Goal: Task Accomplishment & Management: Use online tool/utility

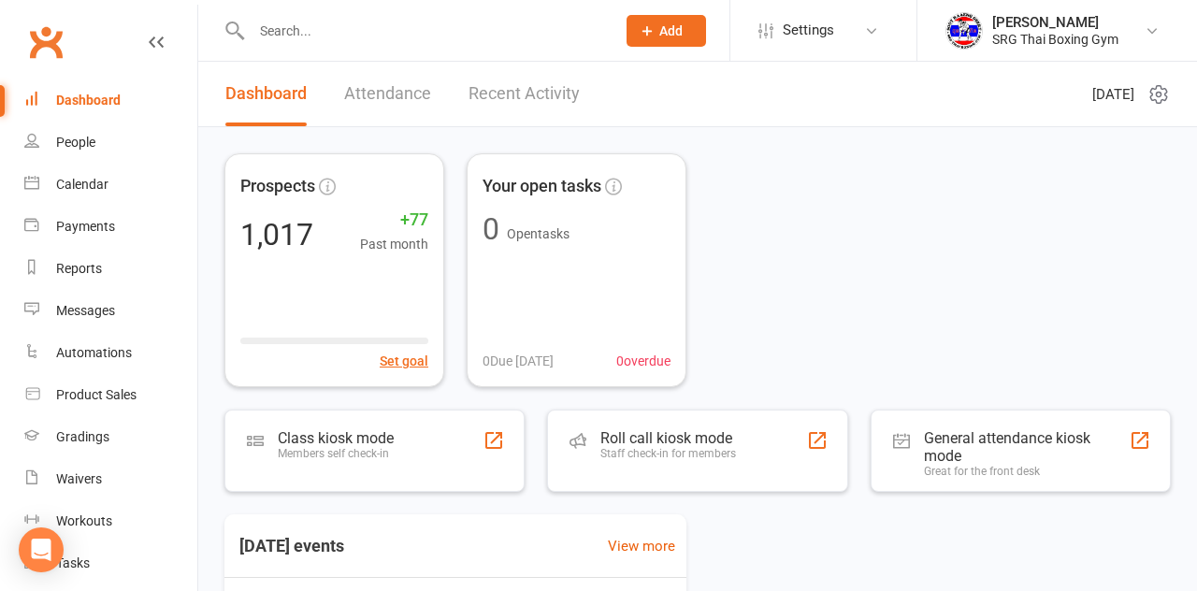
click at [327, 445] on div "Class kiosk mode" at bounding box center [336, 438] width 116 height 18
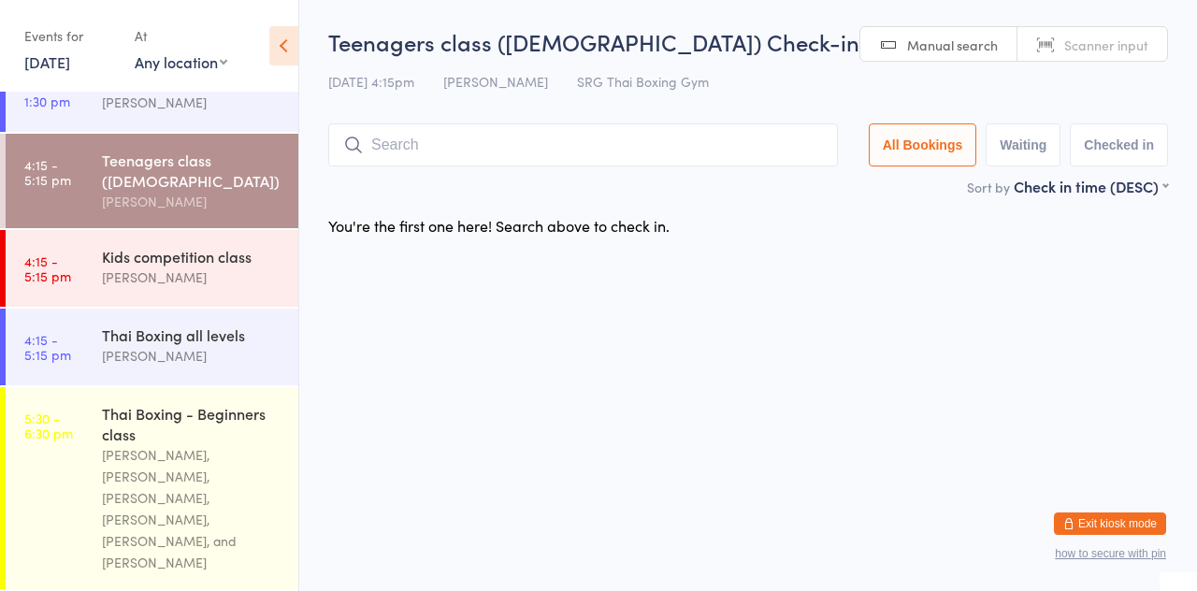
scroll to position [234, 0]
click at [178, 448] on div "[PERSON_NAME], [PERSON_NAME], [PERSON_NAME], [PERSON_NAME], [PERSON_NAME], and …" at bounding box center [192, 507] width 180 height 129
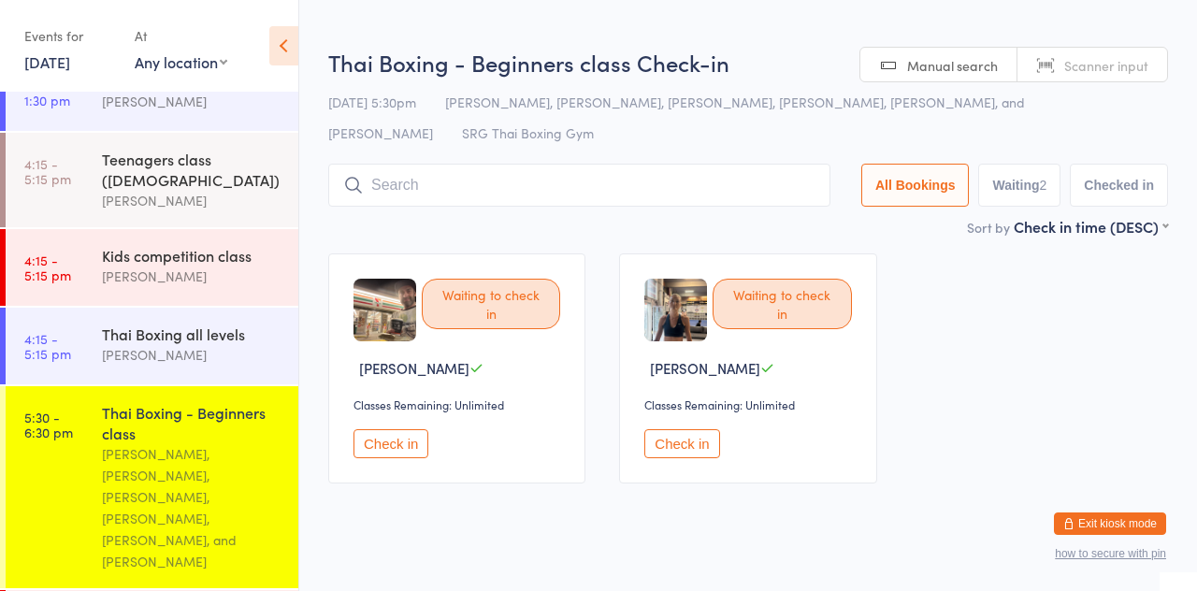
click at [685, 193] on input "search" at bounding box center [579, 185] width 502 height 43
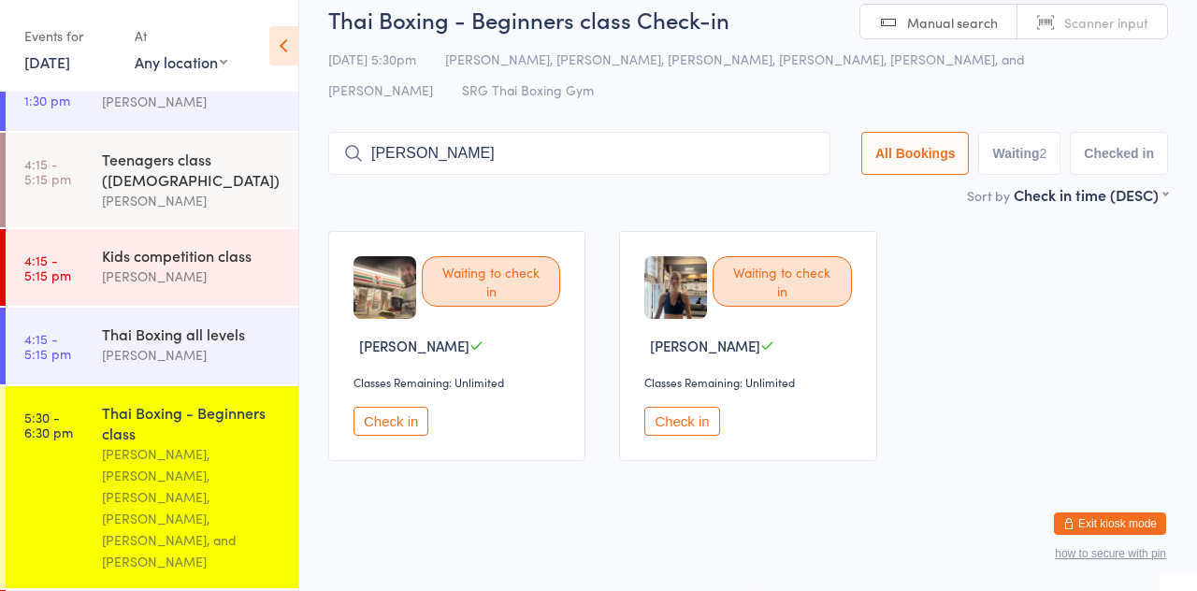
scroll to position [2, 0]
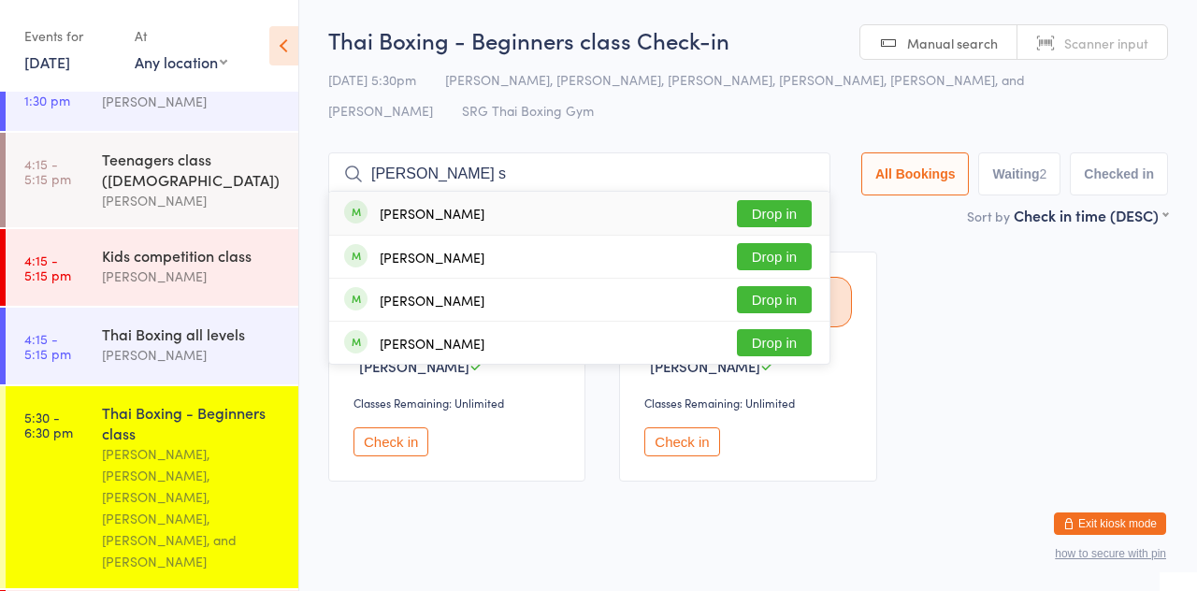
type input "[PERSON_NAME] s"
click at [786, 259] on button "Drop in" at bounding box center [774, 256] width 75 height 27
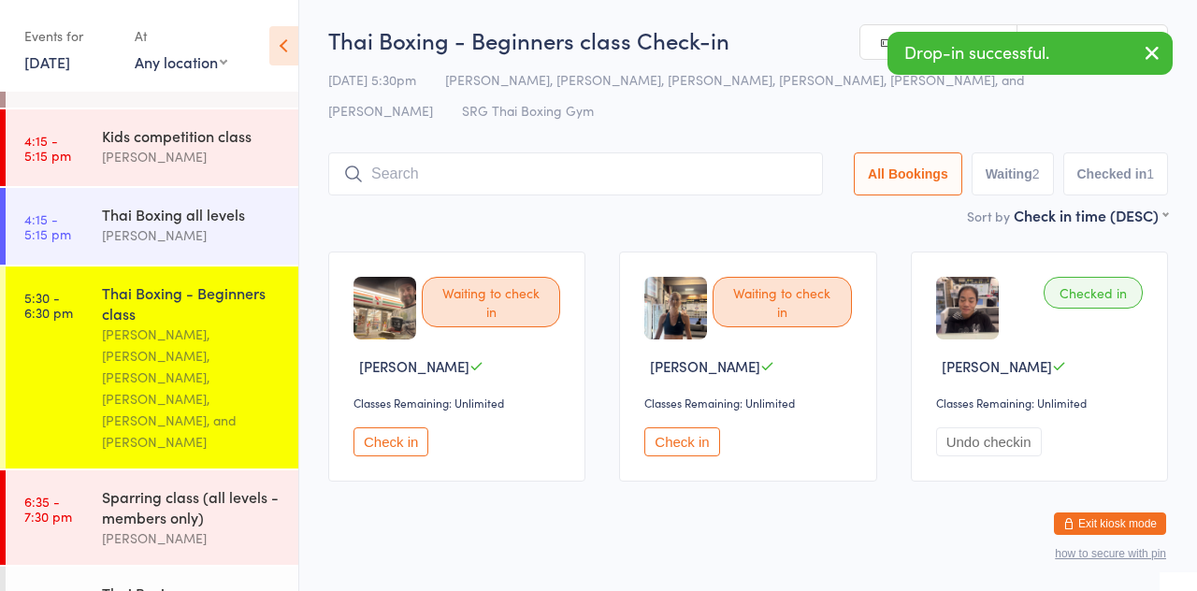
scroll to position [362, 0]
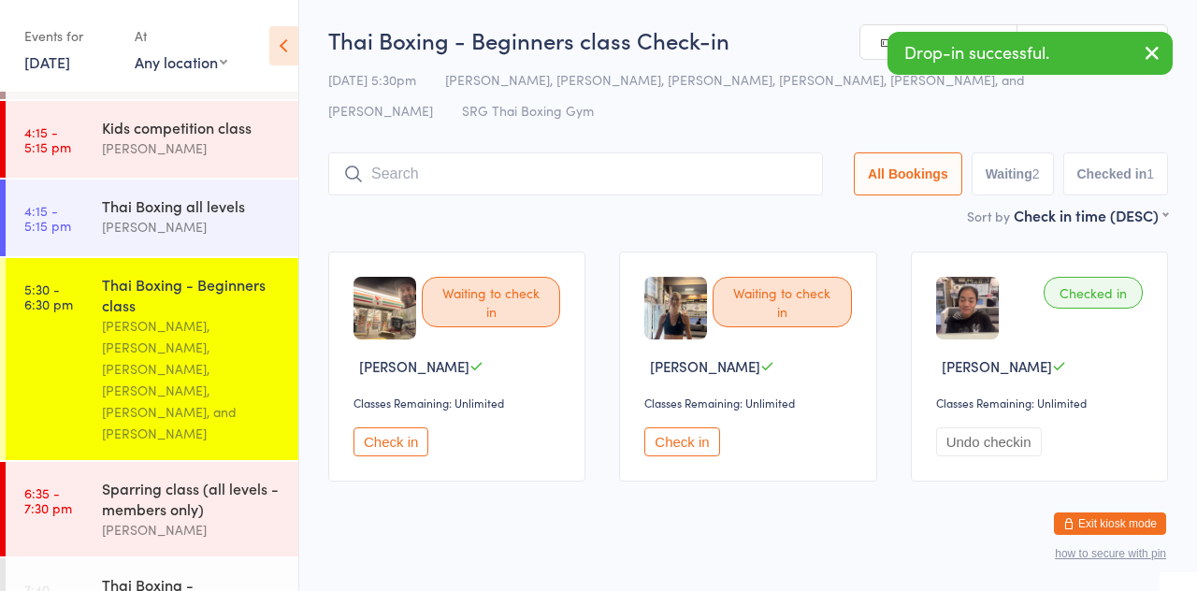
click at [185, 478] on div "Sparring class (all levels - members only)" at bounding box center [192, 498] width 180 height 41
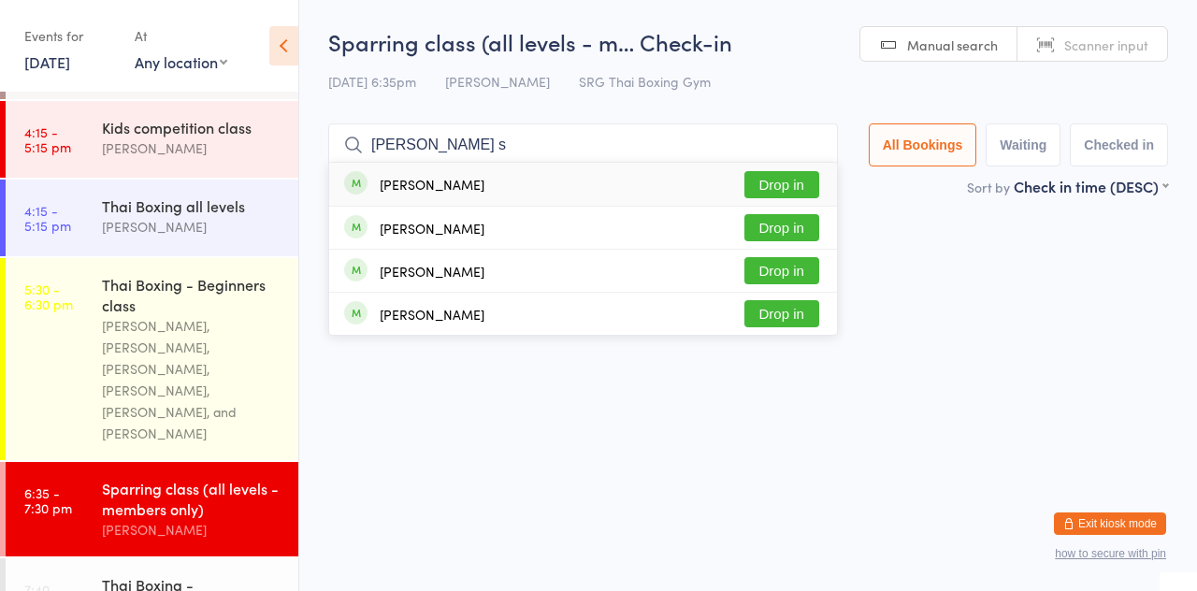
type input "[PERSON_NAME] s"
click at [799, 229] on button "Drop in" at bounding box center [781, 227] width 75 height 27
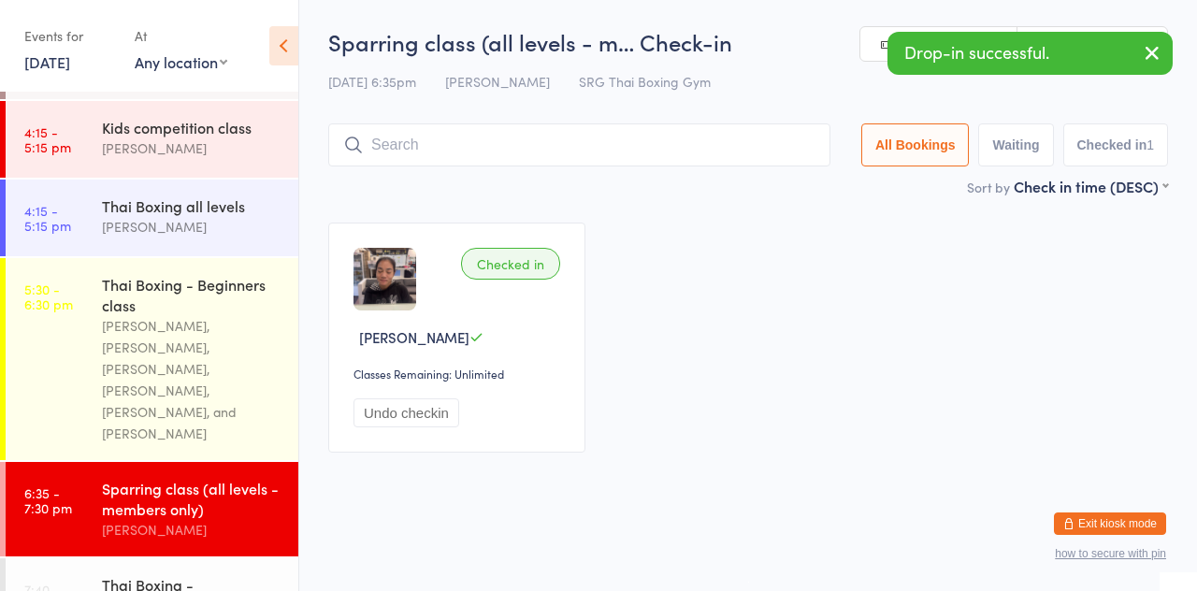
click at [162, 216] on div "[PERSON_NAME]" at bounding box center [192, 227] width 180 height 22
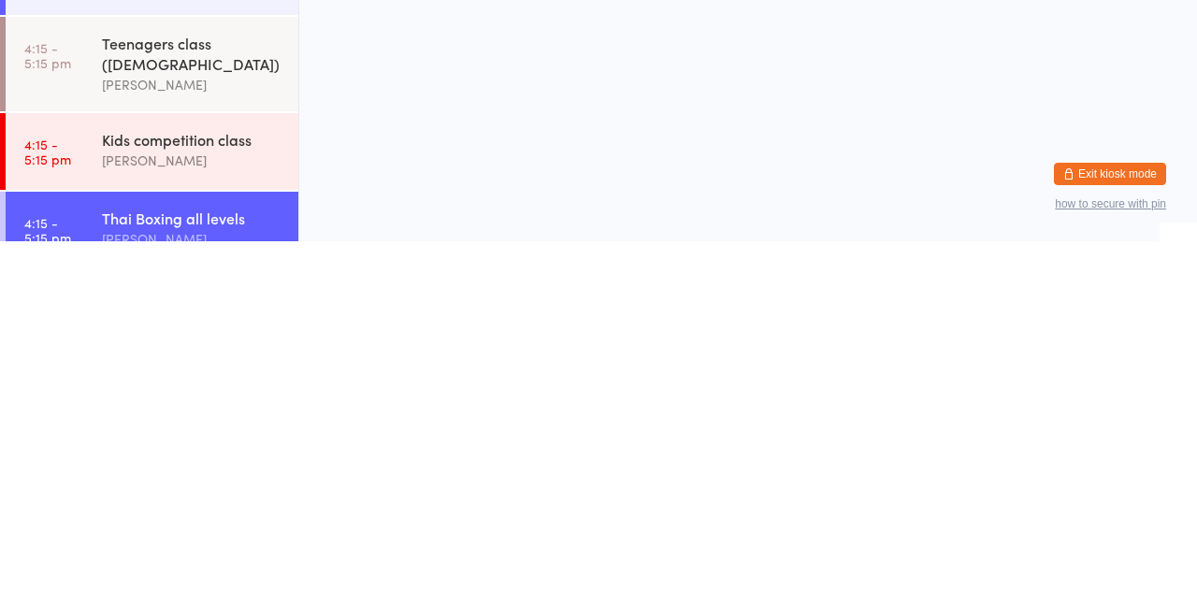
click at [215, 424] on div "[PERSON_NAME]" at bounding box center [192, 435] width 180 height 22
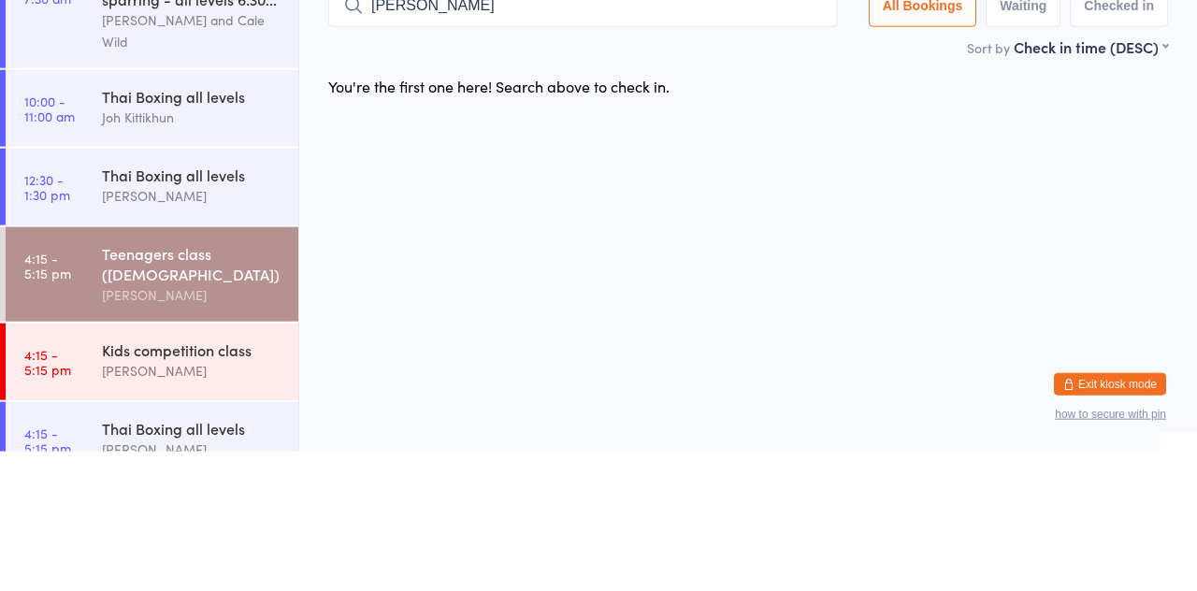
type input "[PERSON_NAME]"
click at [886, 305] on html "You have now entered Kiosk Mode. Members will be able to check themselves in us…" at bounding box center [598, 295] width 1197 height 591
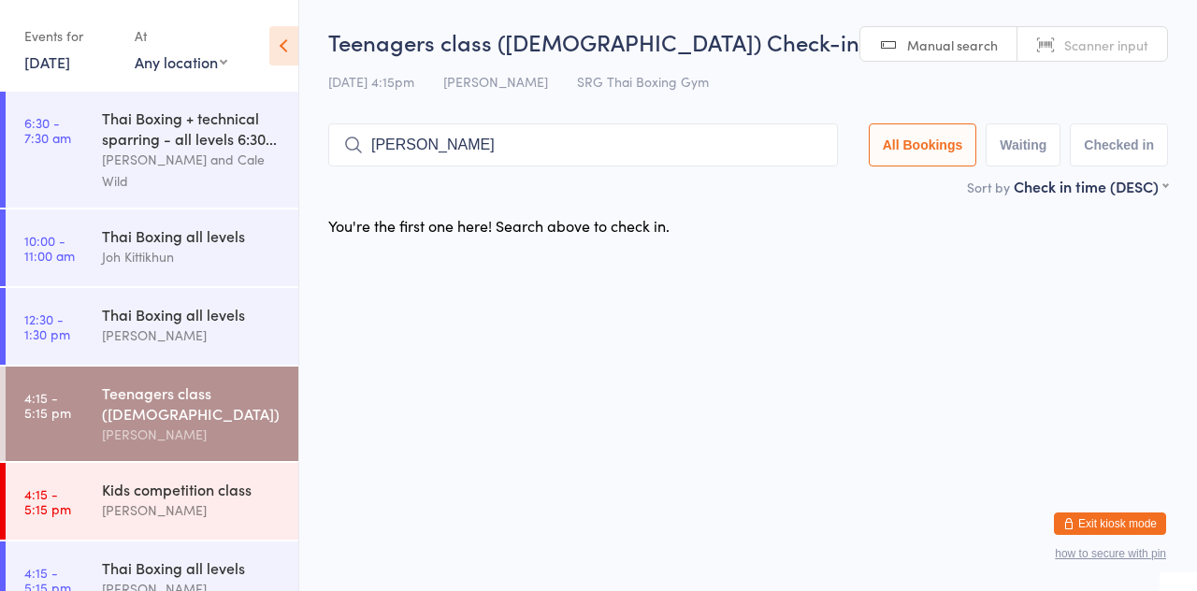
click at [191, 424] on div "[PERSON_NAME]" at bounding box center [192, 435] width 180 height 22
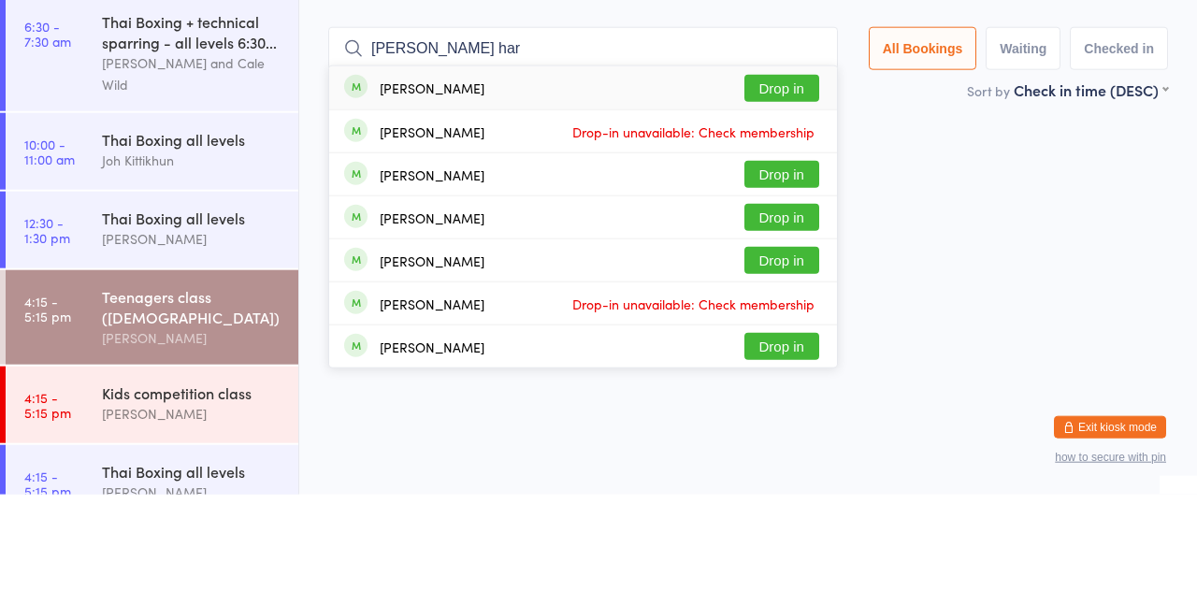
type input "[PERSON_NAME] har"
click at [793, 185] on button "Drop in" at bounding box center [781, 184] width 75 height 27
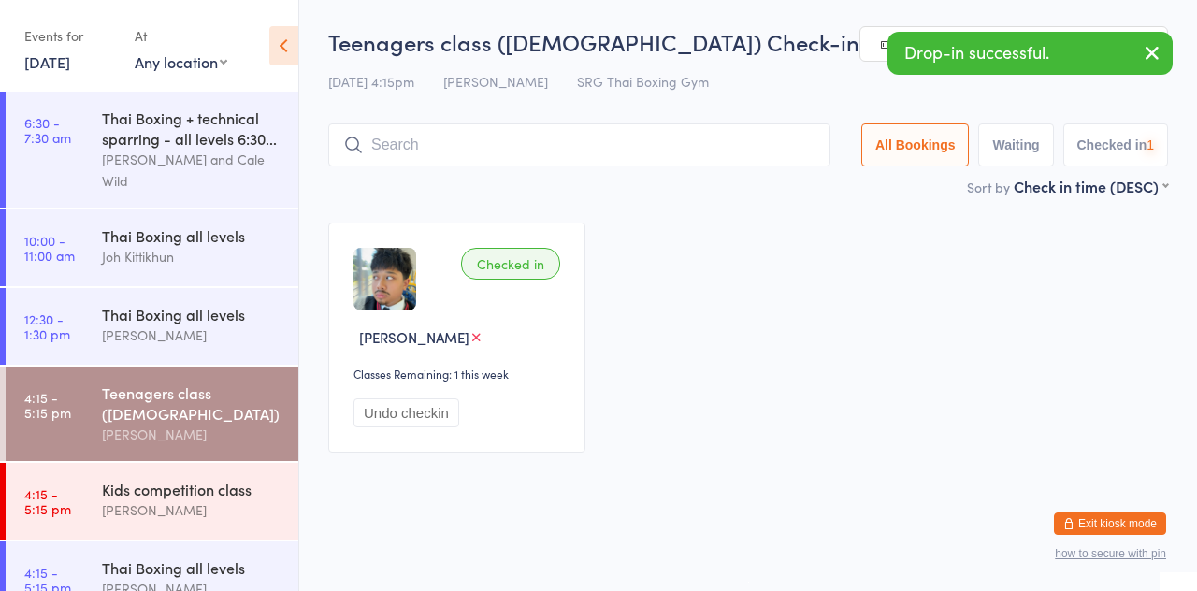
click at [784, 190] on div "Sort by Check in time (DESC) First name (ASC) First name (DESC) Last name (ASC)…" at bounding box center [748, 186] width 840 height 21
click at [217, 320] on div "Thai Boxing all levels" at bounding box center [192, 314] width 180 height 21
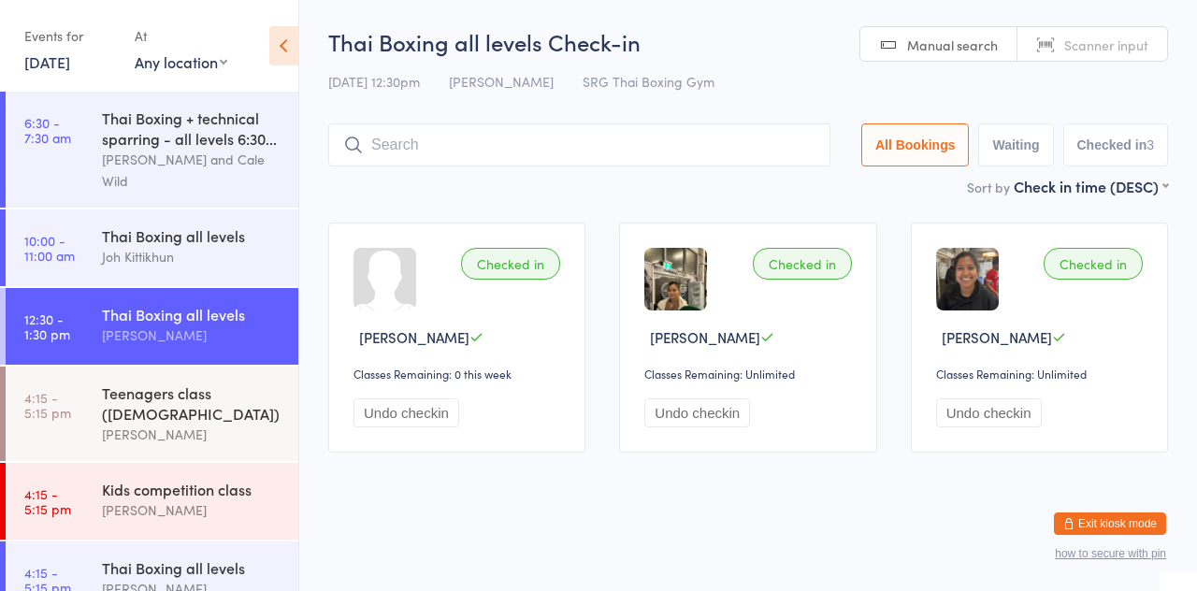
click at [482, 226] on div "Checked in [PERSON_NAME] Classes Remaining: 0 this week Undo checkin" at bounding box center [456, 338] width 257 height 230
click at [750, 147] on input "search" at bounding box center [579, 144] width 502 height 43
type input "Misi"
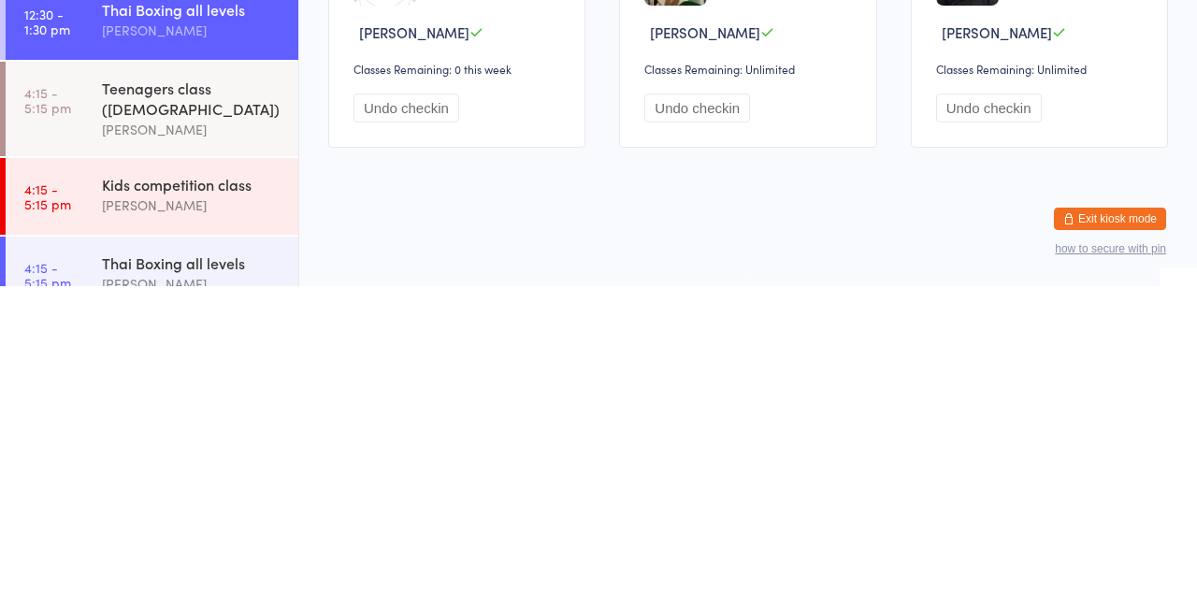
click at [234, 499] on div "[PERSON_NAME]" at bounding box center [192, 510] width 180 height 22
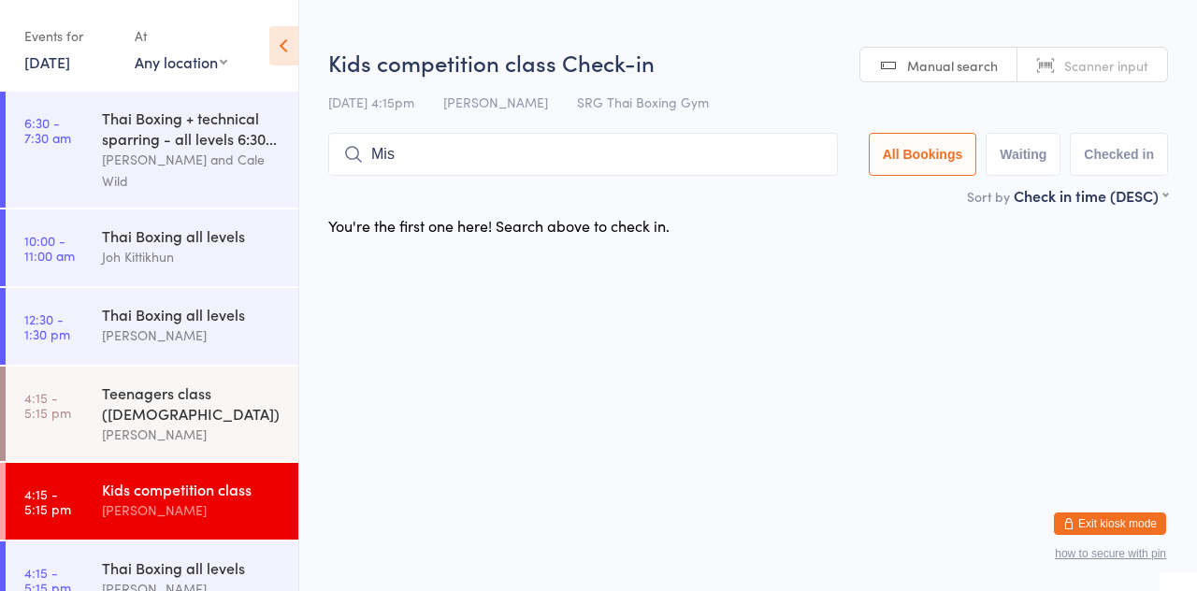
type input "Misi"
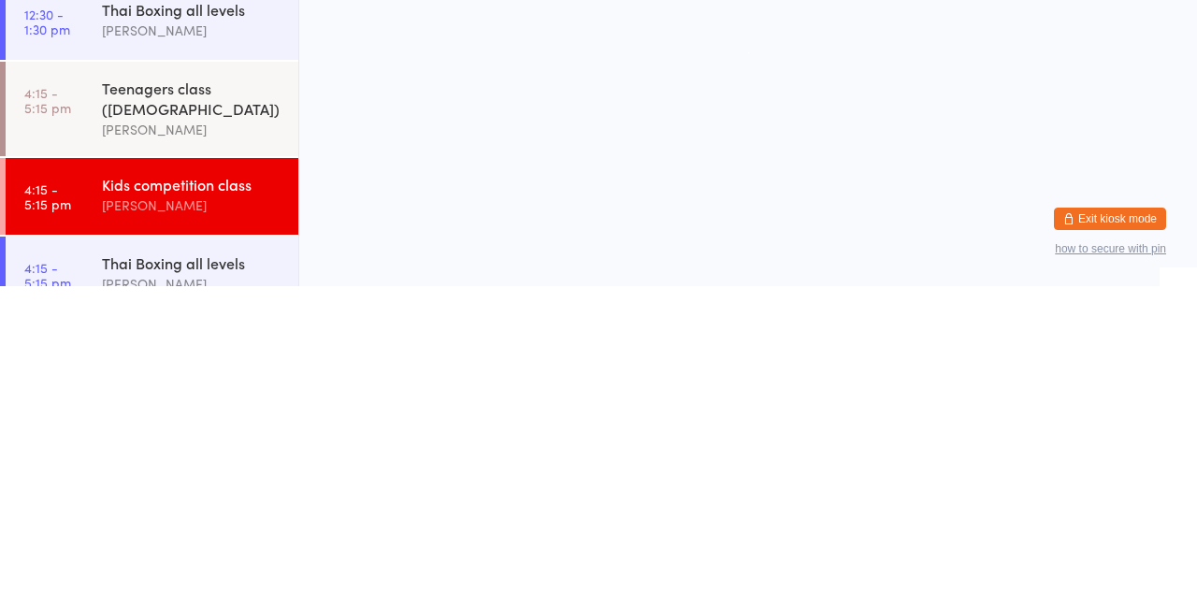
click at [212, 499] on div "[PERSON_NAME]" at bounding box center [192, 510] width 180 height 22
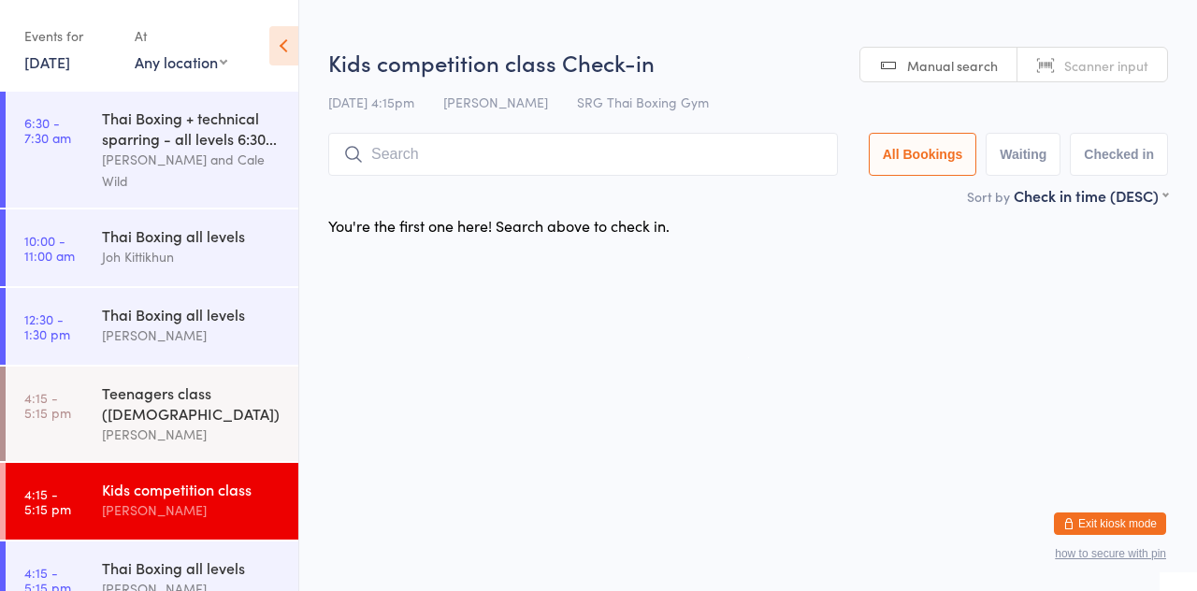
click at [223, 172] on div "[PERSON_NAME] and Cale Wild" at bounding box center [192, 170] width 180 height 43
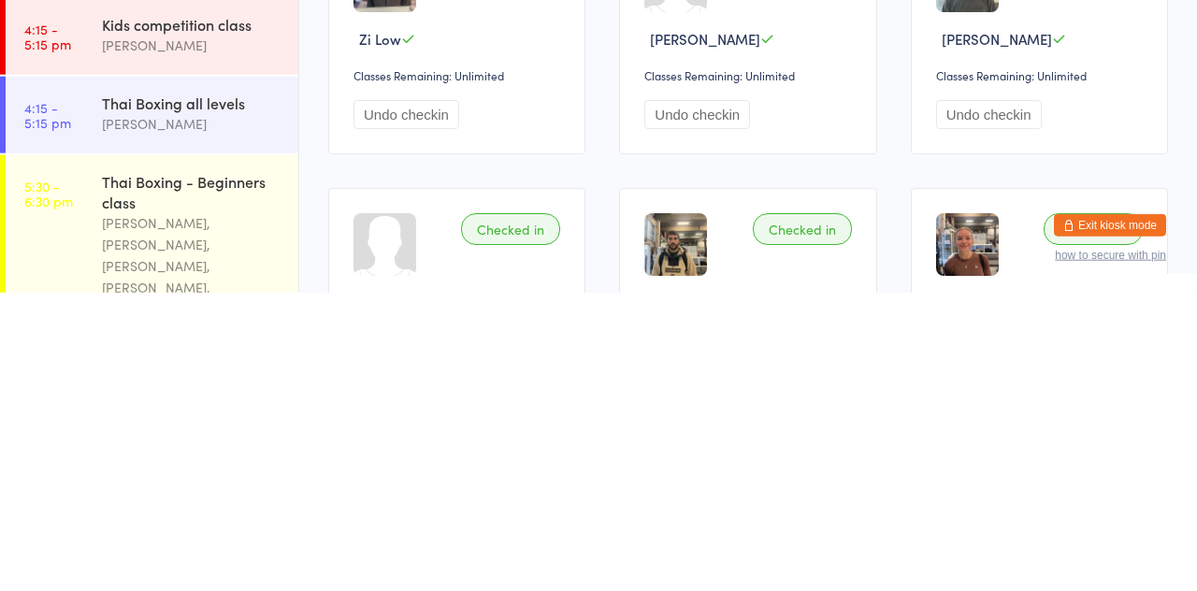
scroll to position [166, 0]
click at [199, 352] on div "Kids competition class [PERSON_NAME]" at bounding box center [200, 333] width 196 height 74
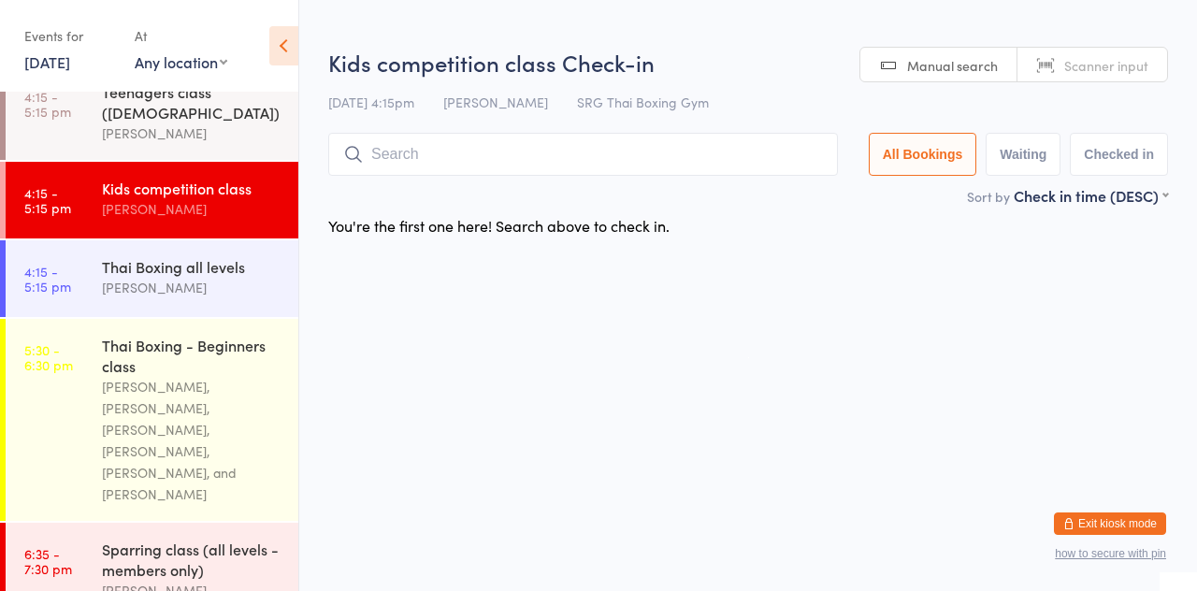
scroll to position [302, 0]
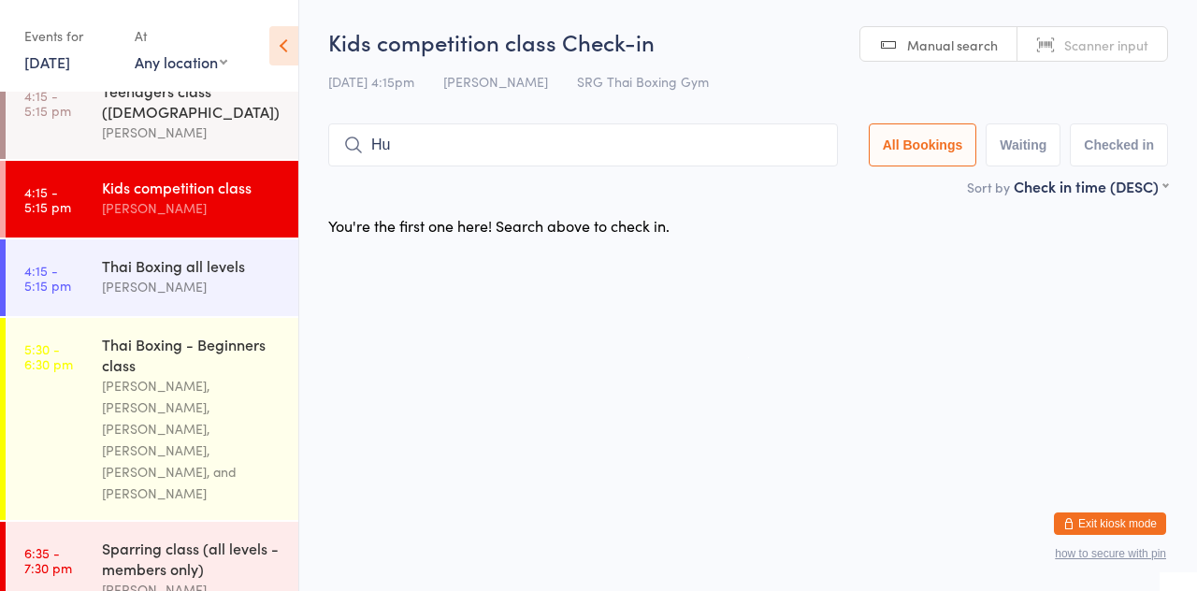
type input "H"
type input "Alo"
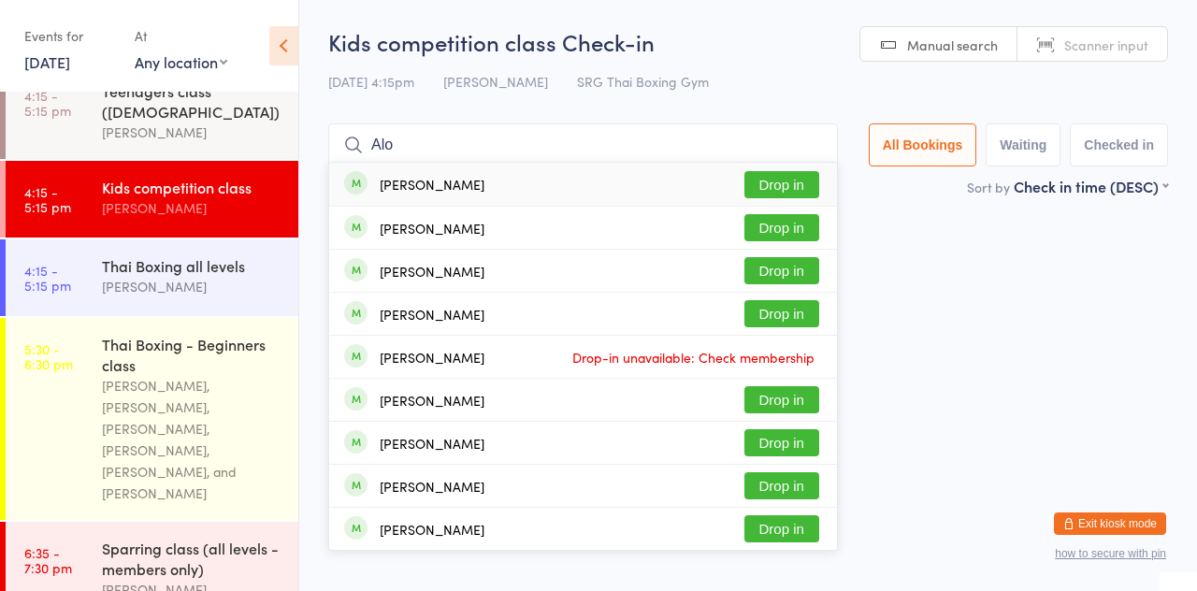
click at [789, 183] on button "Drop in" at bounding box center [781, 184] width 75 height 27
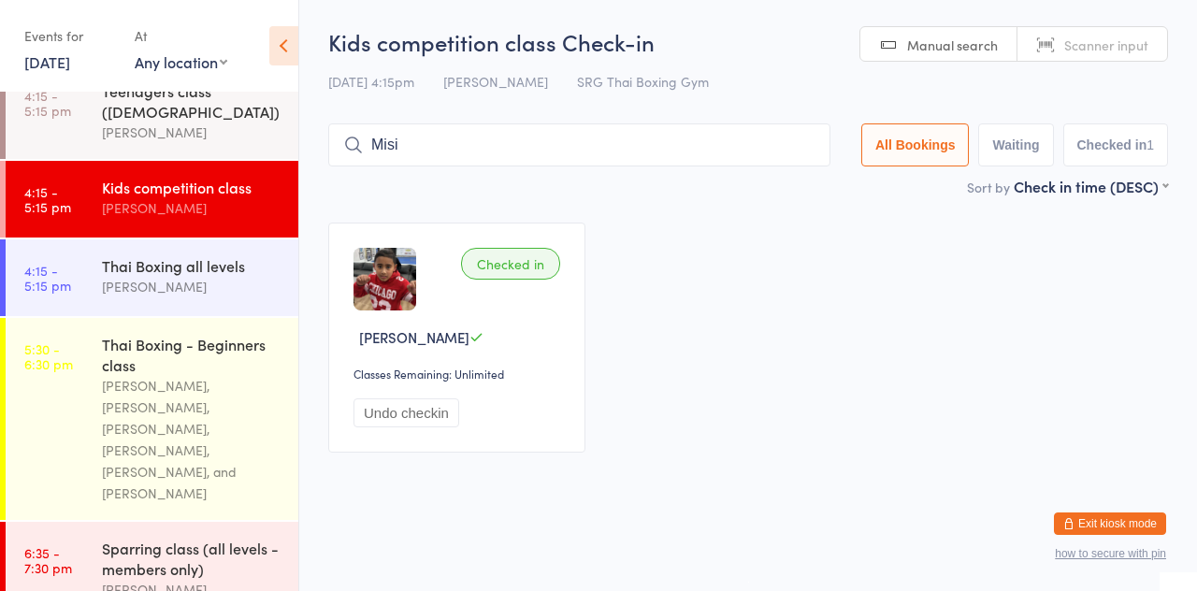
type input "Misi"
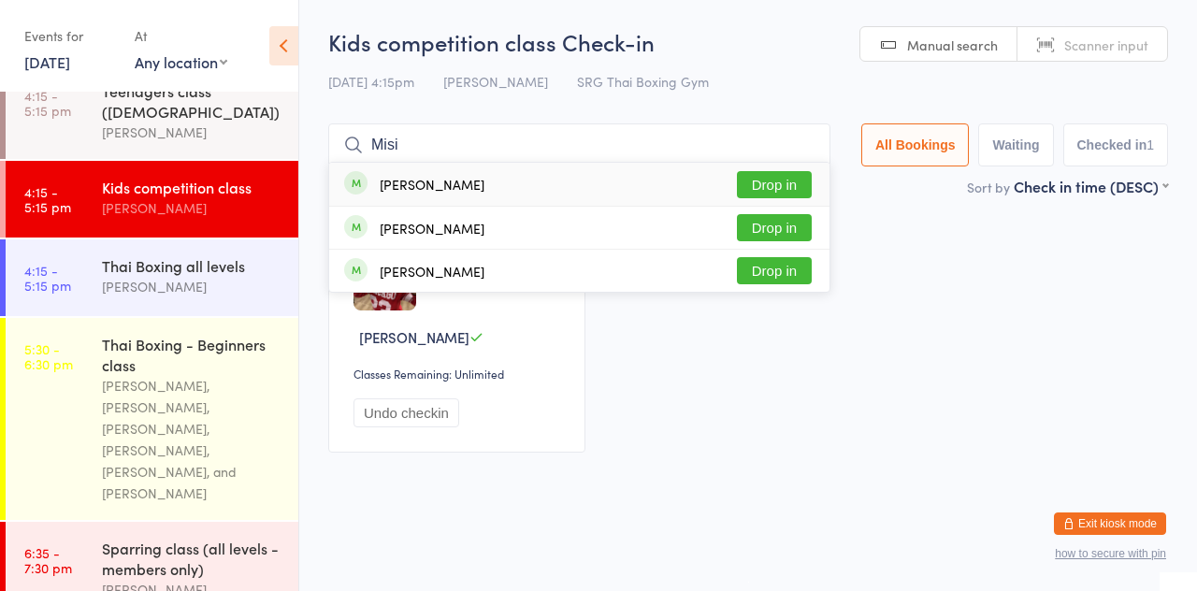
click at [798, 183] on button "Drop in" at bounding box center [774, 184] width 75 height 27
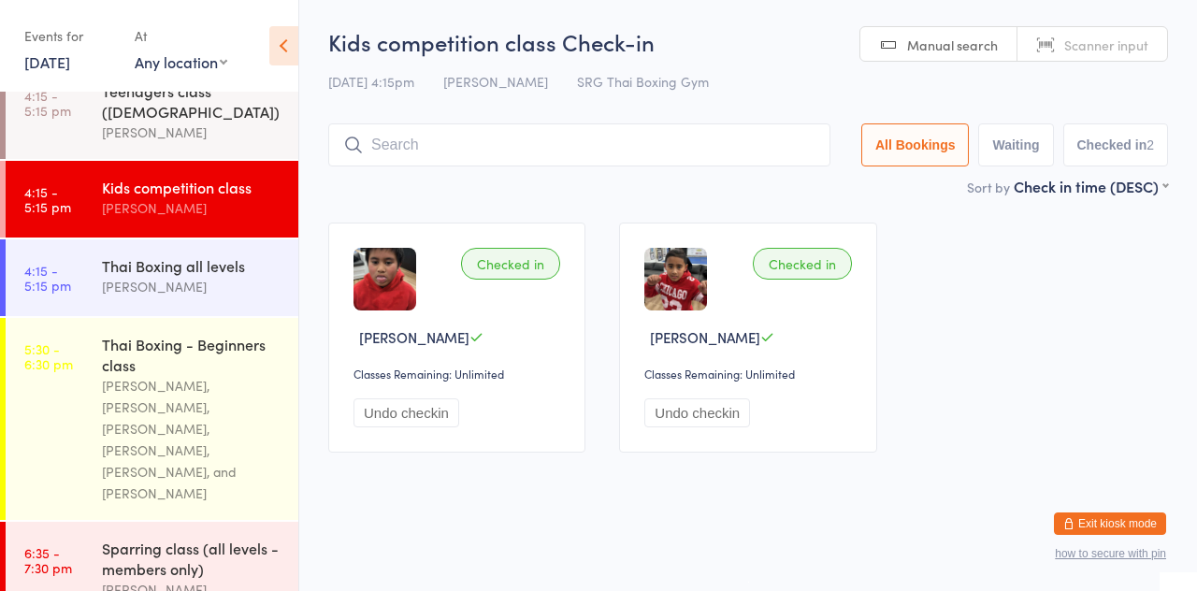
click at [747, 201] on main "Kids competition class Check-in [DATE] 4:15pm [PERSON_NAME] SRG Thai Boxing Gym…" at bounding box center [748, 247] width 840 height 443
click at [163, 255] on div "Thai Boxing all levels" at bounding box center [192, 265] width 180 height 21
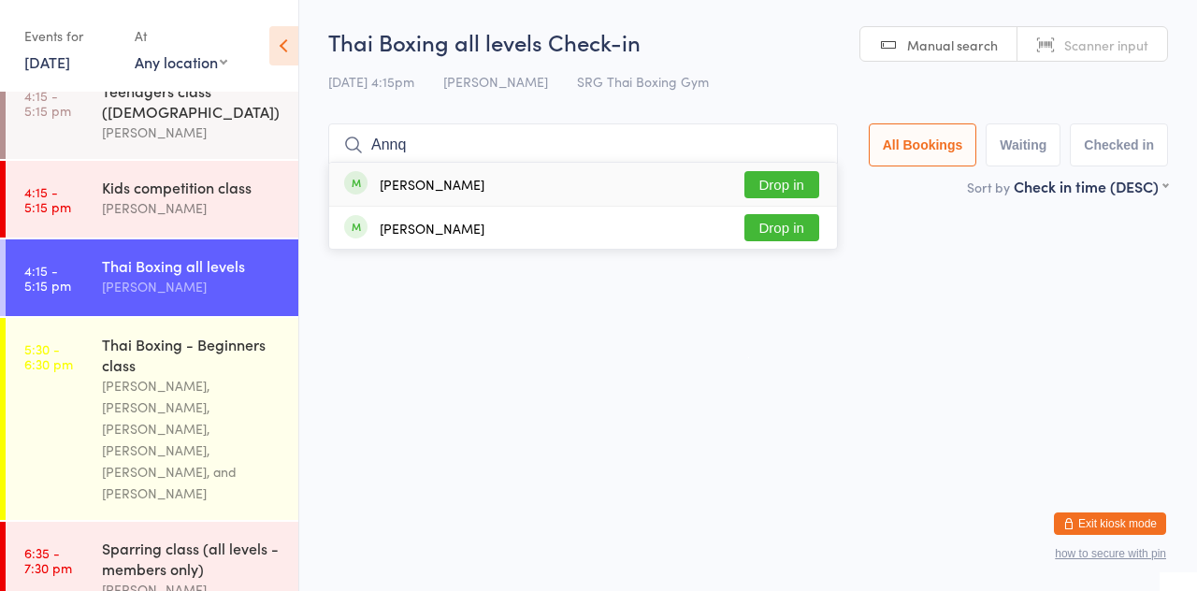
type input "Annq"
click at [812, 185] on button "Drop in" at bounding box center [781, 184] width 75 height 27
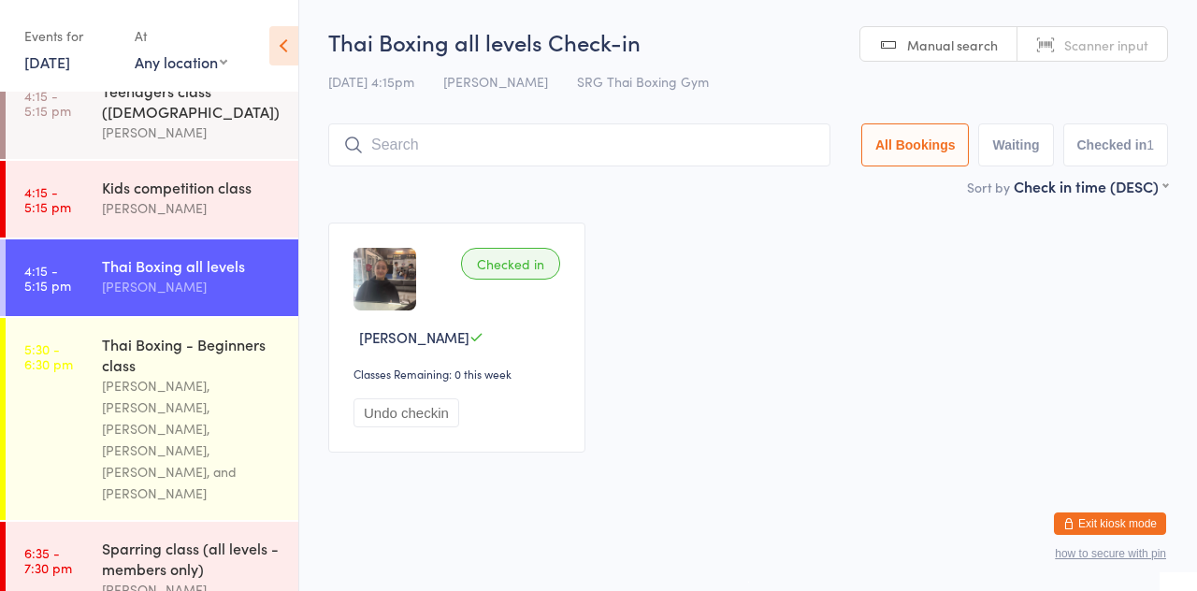
click at [690, 204] on main "Thai Boxing all levels Check-in [DATE] 4:15pm [PERSON_NAME] SRG Thai Boxing Gym…" at bounding box center [748, 247] width 840 height 443
click at [701, 208] on div "Checked in [PERSON_NAME] Classes Remaining: 0 this week Undo checkin" at bounding box center [747, 338] width 873 height 264
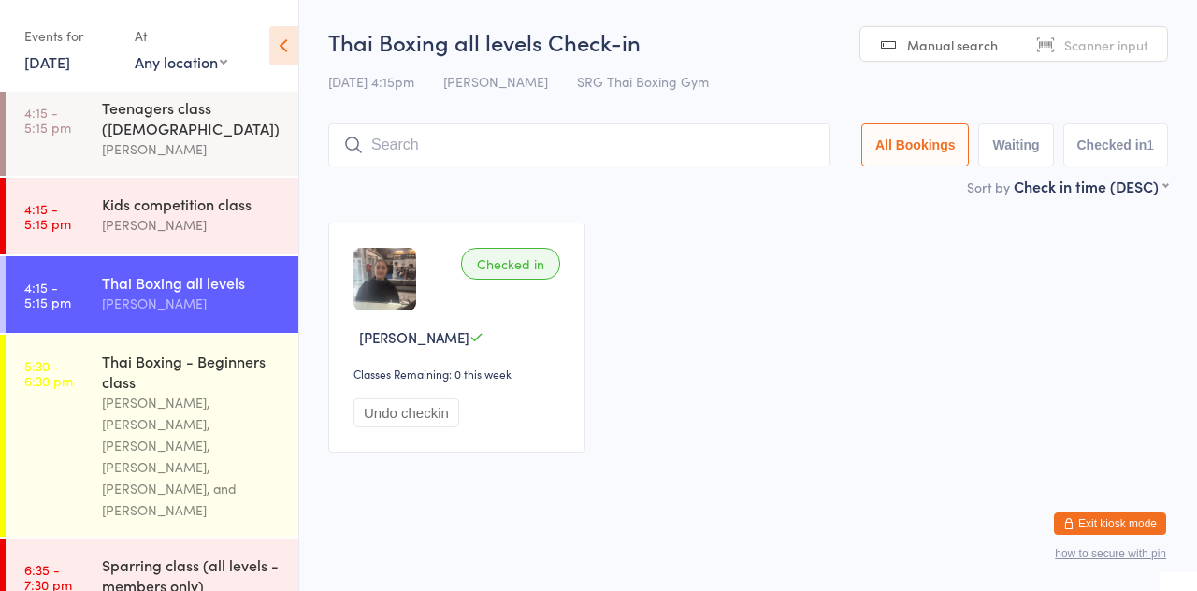
scroll to position [286, 0]
click at [195, 271] on div "Thai Boxing all levels" at bounding box center [192, 281] width 180 height 21
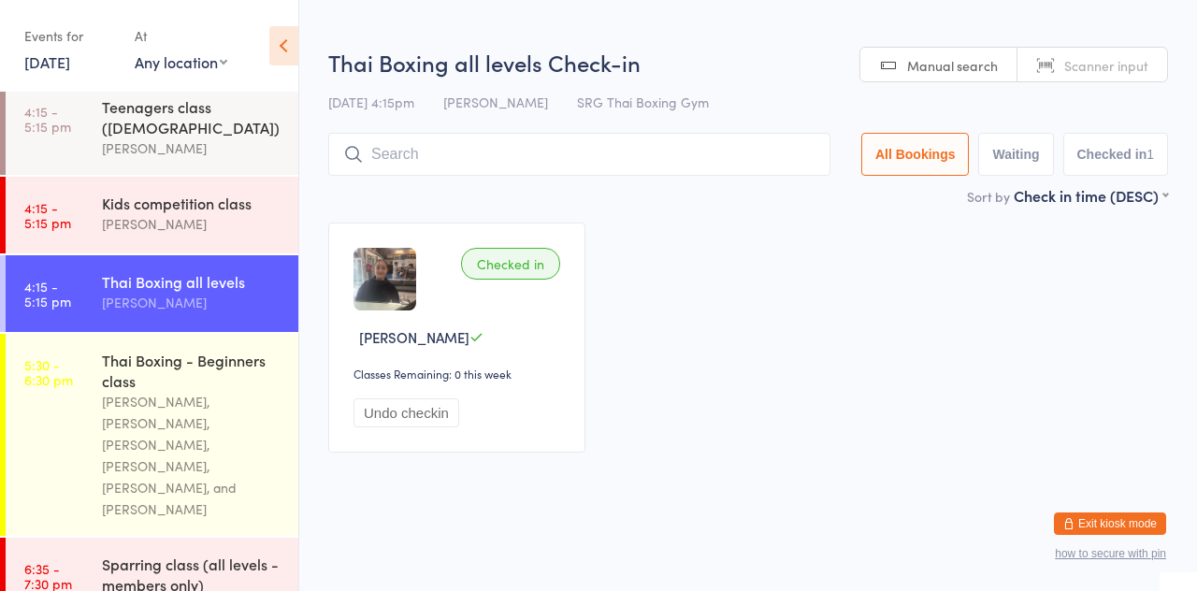
click at [411, 175] on input "search" at bounding box center [579, 154] width 502 height 43
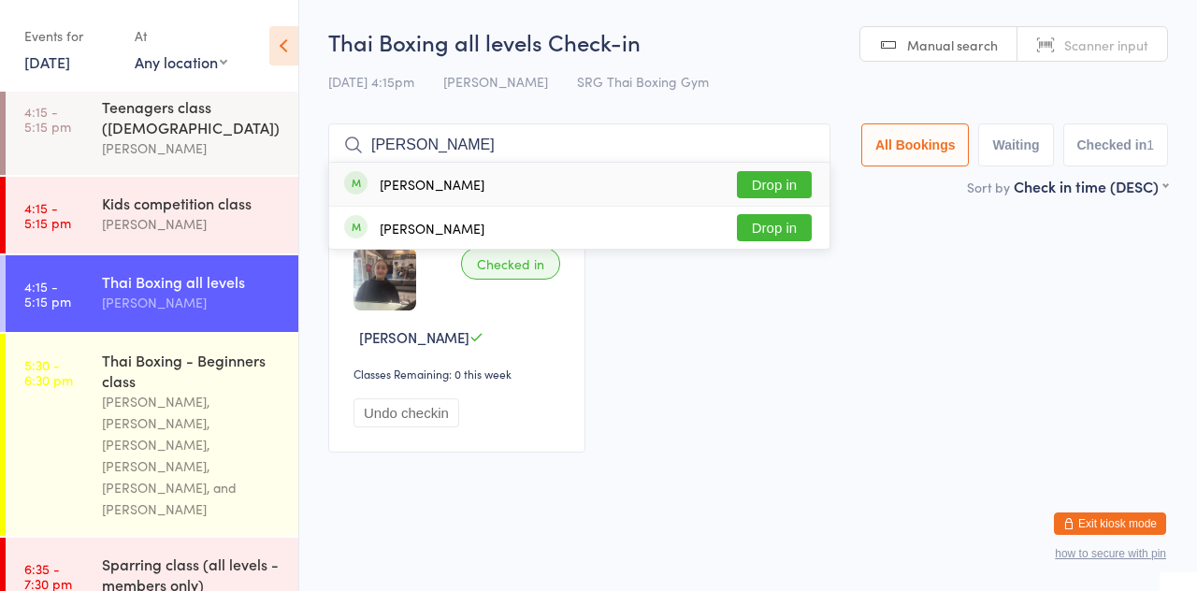
type input "[PERSON_NAME]"
click at [665, 178] on div "[PERSON_NAME] Drop in" at bounding box center [579, 184] width 500 height 43
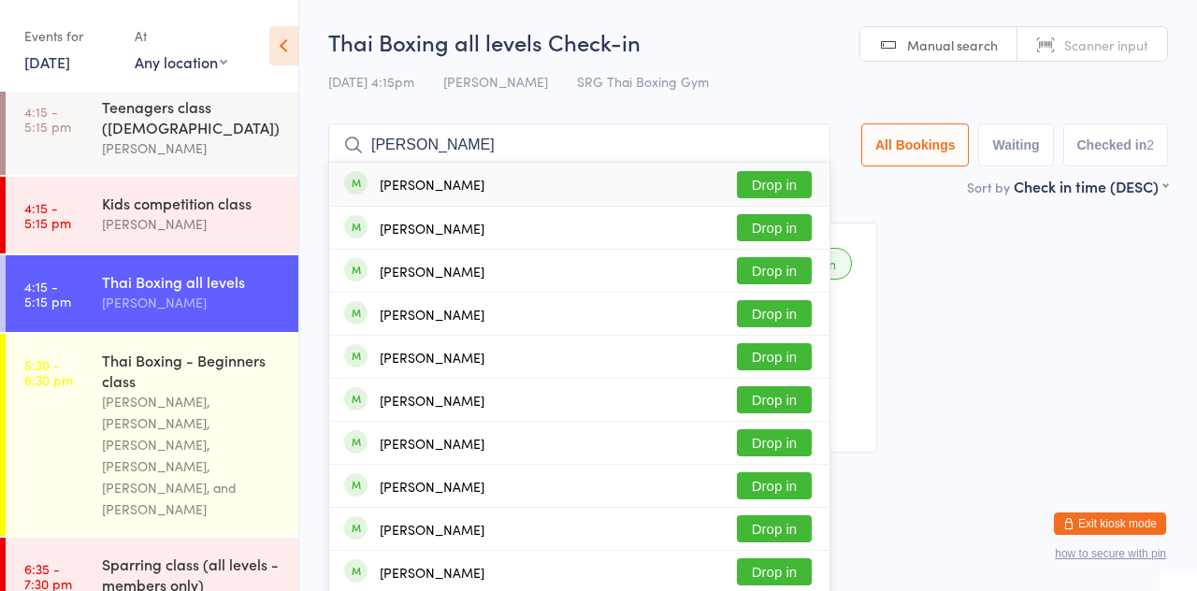
type input "[PERSON_NAME]"
click at [782, 177] on button "Drop in" at bounding box center [774, 184] width 75 height 27
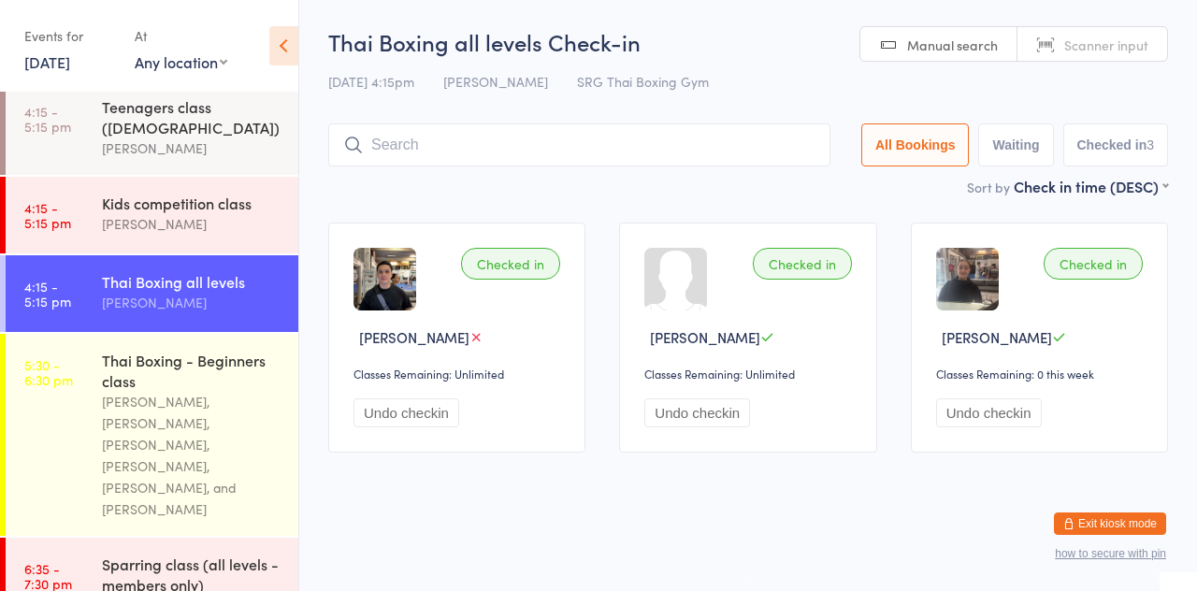
click at [216, 139] on div "Teenagers class ([DEMOGRAPHIC_DATA]) [PERSON_NAME]" at bounding box center [200, 127] width 196 height 94
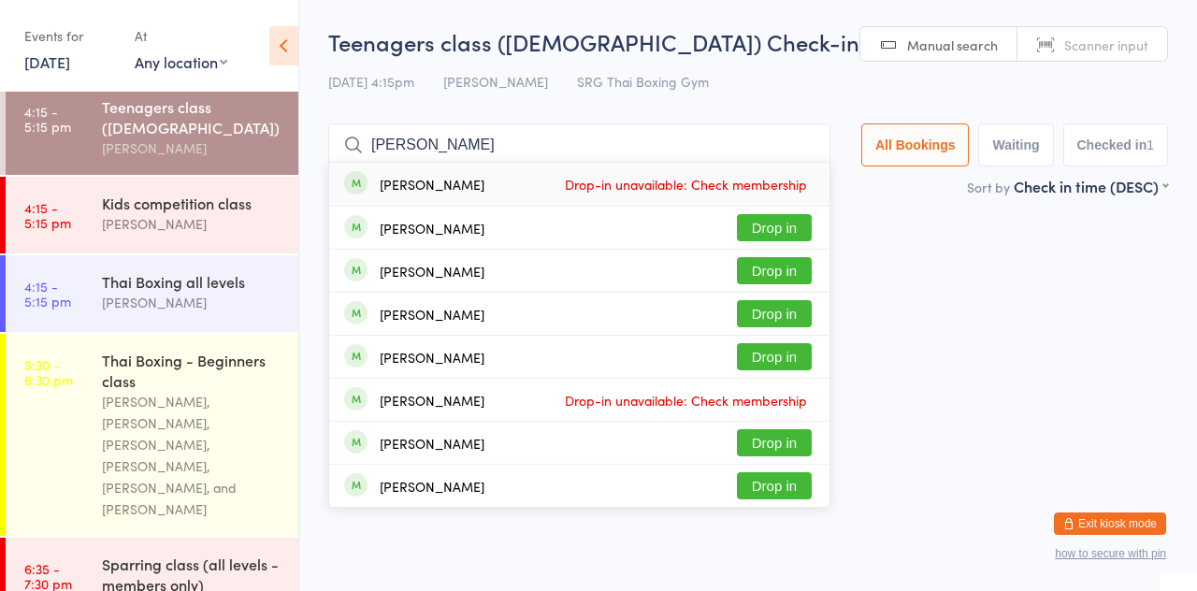
type input "[PERSON_NAME]"
click at [791, 228] on button "Drop in" at bounding box center [774, 227] width 75 height 27
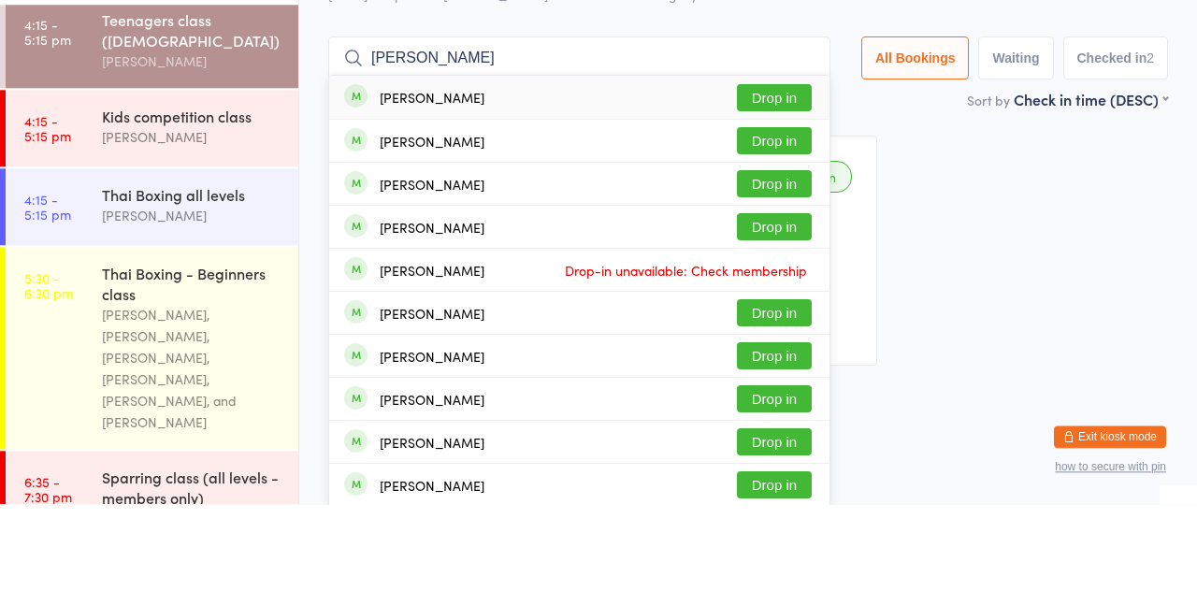
type input "[PERSON_NAME]"
click at [791, 278] on button "Drop in" at bounding box center [774, 270] width 75 height 27
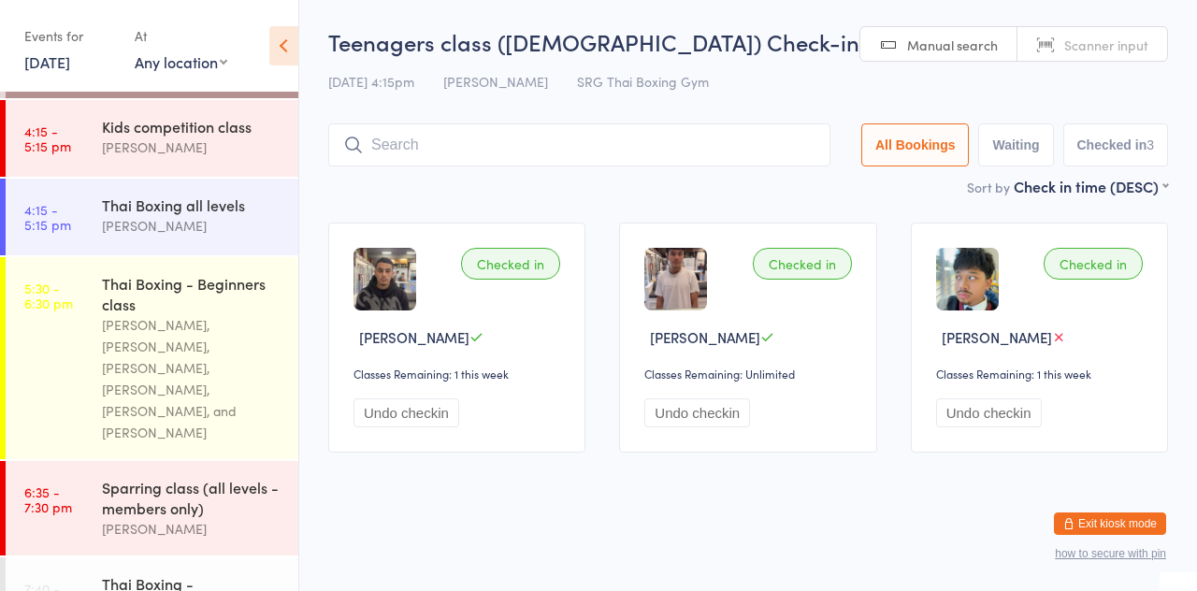
scroll to position [369, 0]
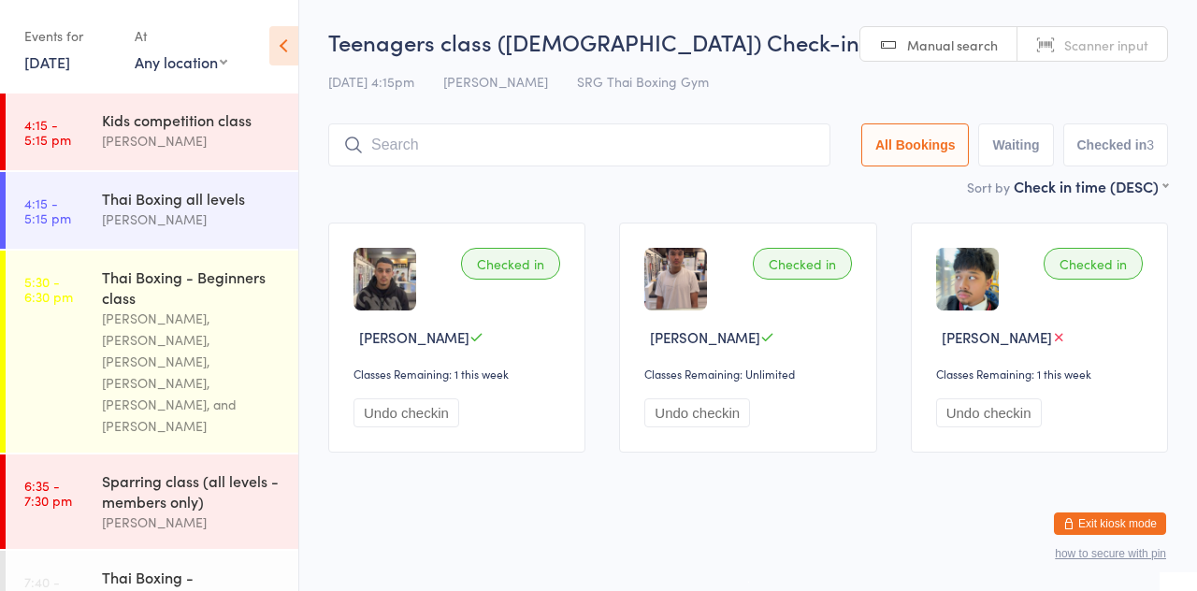
click at [178, 209] on div "[PERSON_NAME]" at bounding box center [192, 220] width 180 height 22
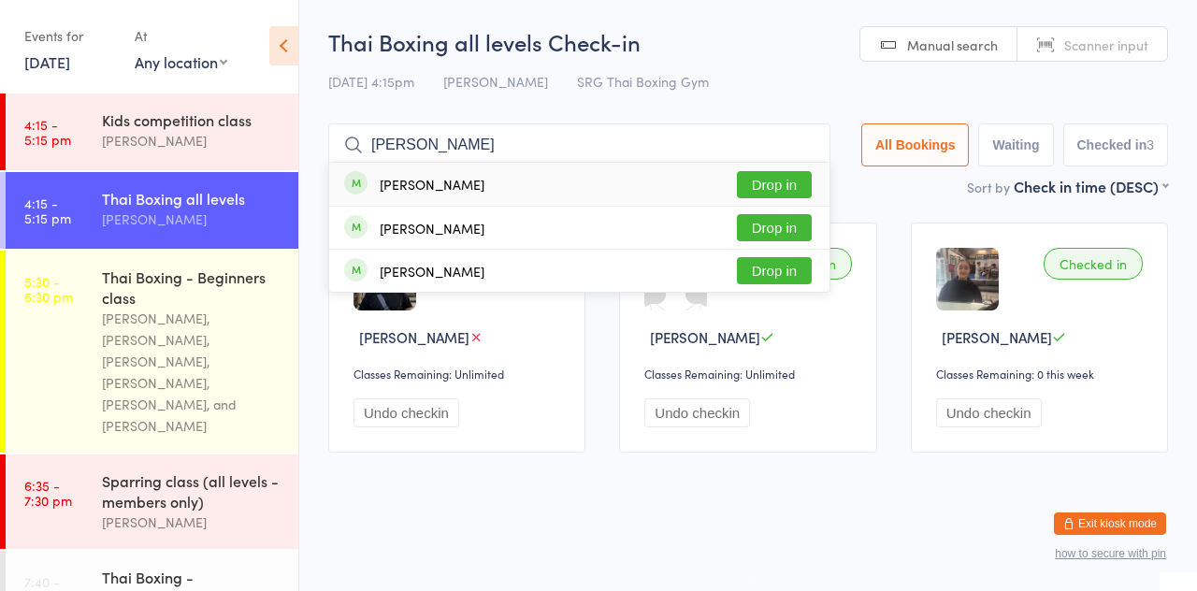
type input "[PERSON_NAME]"
click at [777, 191] on button "Drop in" at bounding box center [774, 184] width 75 height 27
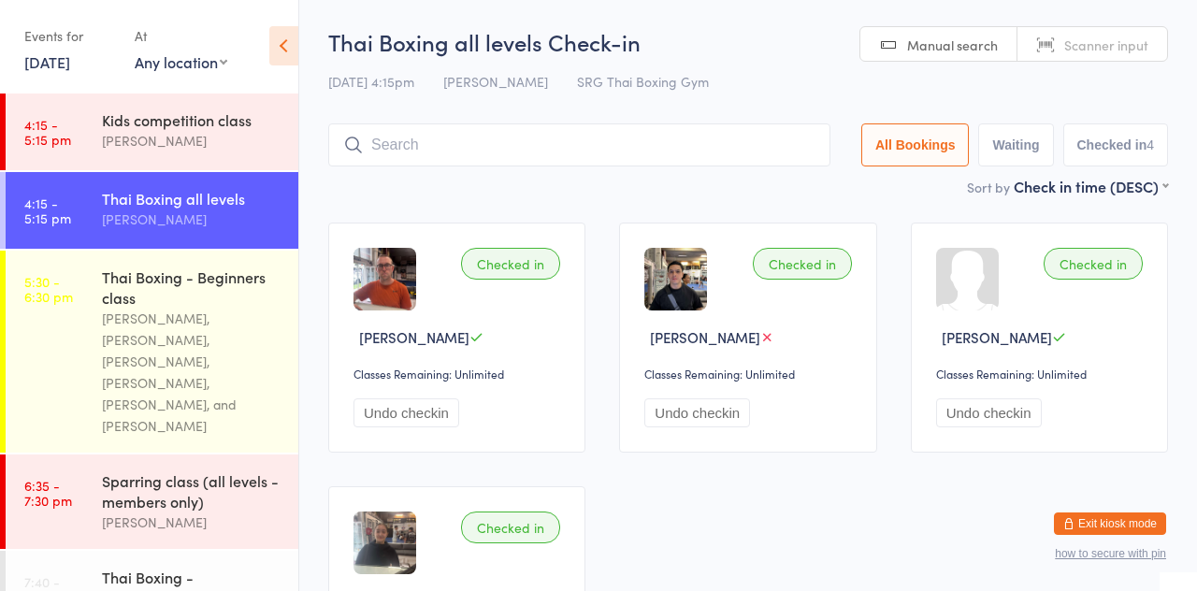
click at [698, 209] on div "Checked in [PERSON_NAME] Classes Remaining: Unlimited Undo checkin Checked in […" at bounding box center [747, 469] width 873 height 527
click at [557, 148] on input "search" at bounding box center [579, 144] width 502 height 43
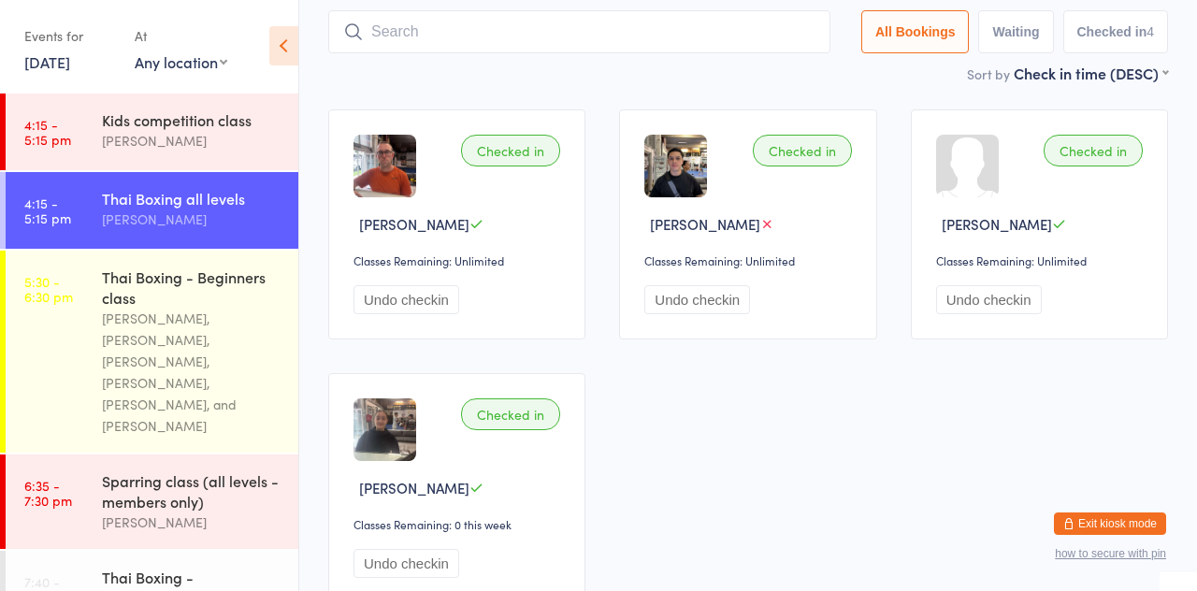
scroll to position [124, 0]
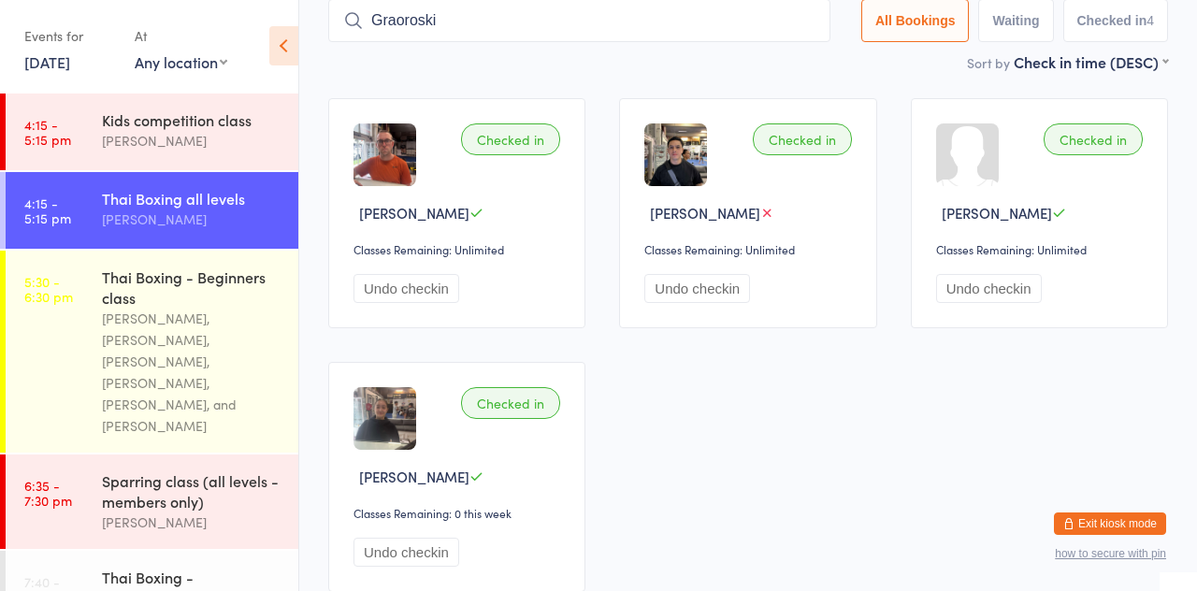
type input "Graoroski"
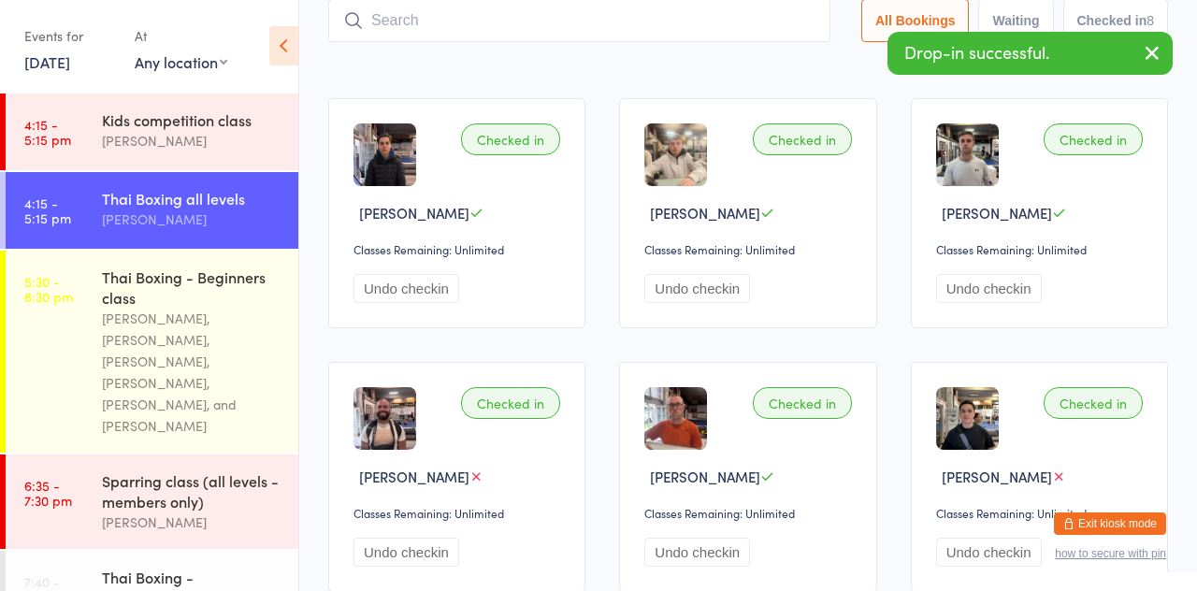
click at [427, 42] on input "search" at bounding box center [579, 20] width 502 height 43
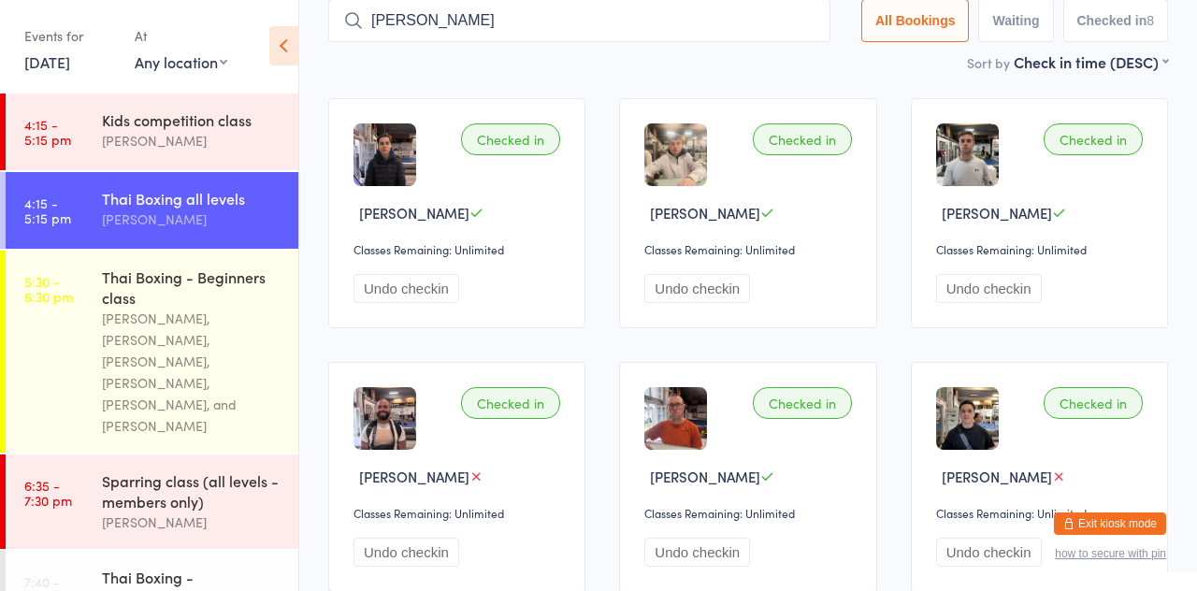
type input "[PERSON_NAME]"
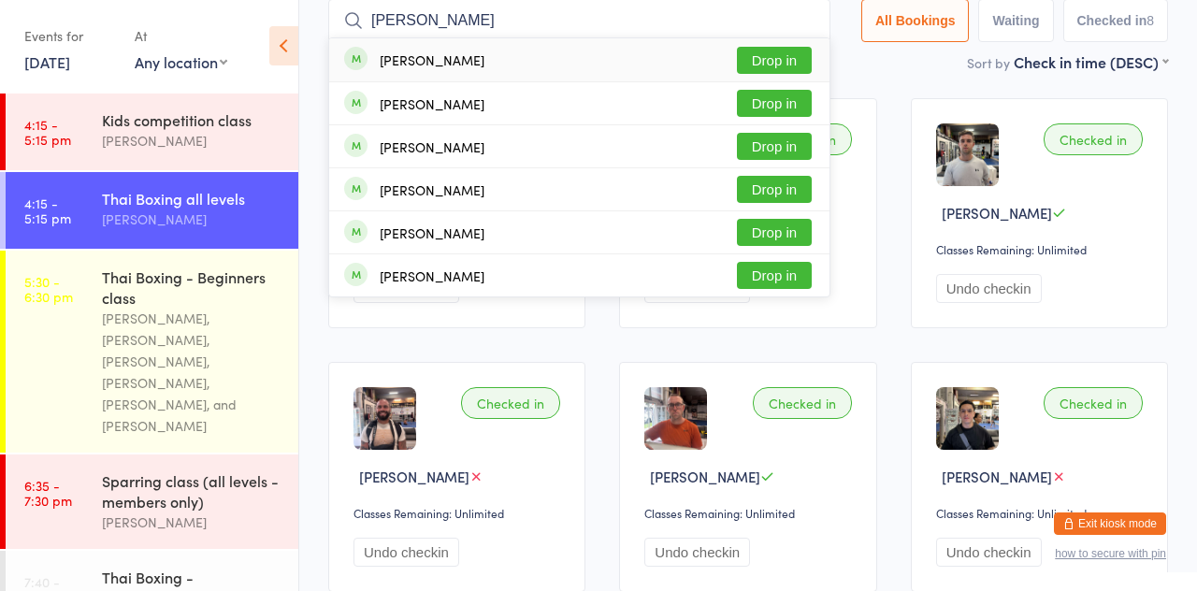
click at [791, 71] on button "Drop in" at bounding box center [774, 60] width 75 height 27
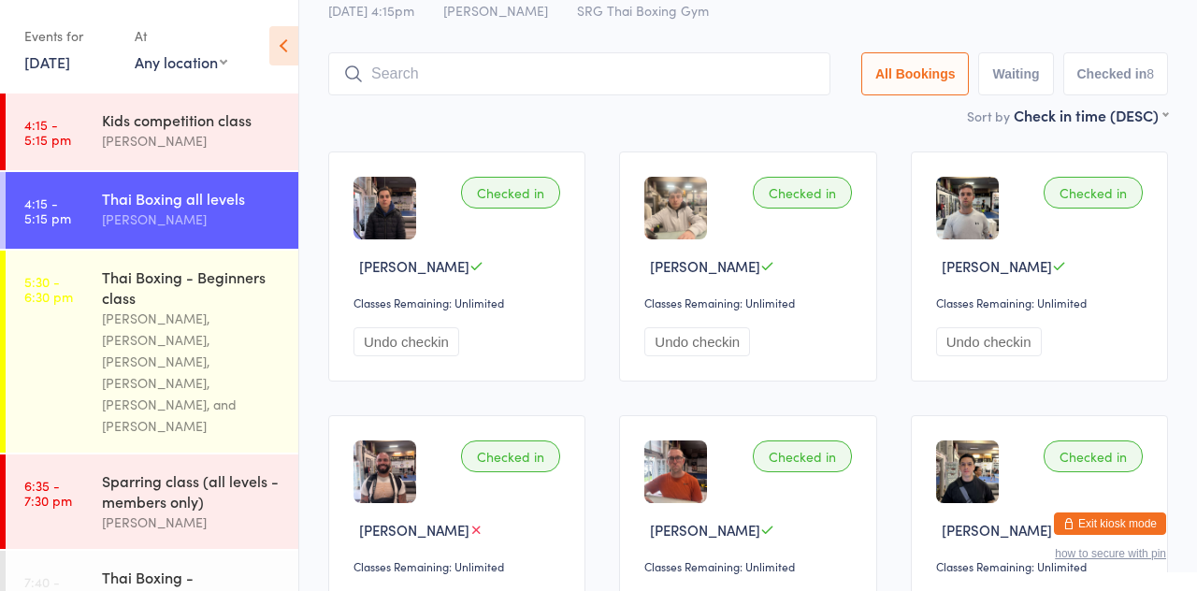
scroll to position [24, 0]
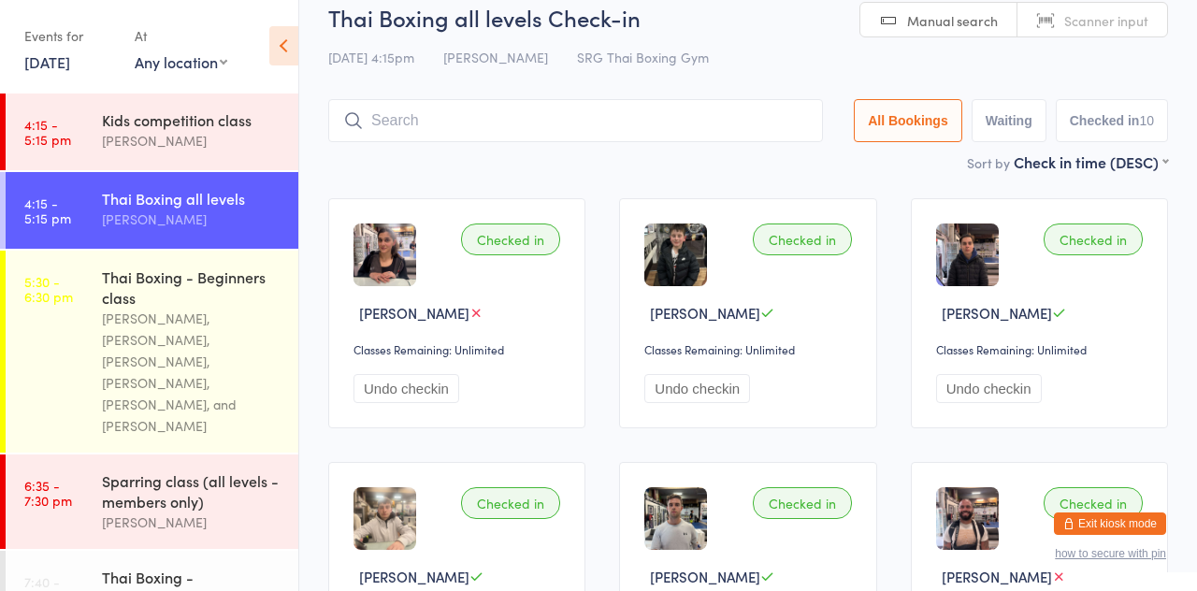
click at [670, 155] on div "Sort by Check in time (DESC) First name (ASC) First name (DESC) Last name (ASC)…" at bounding box center [748, 161] width 840 height 21
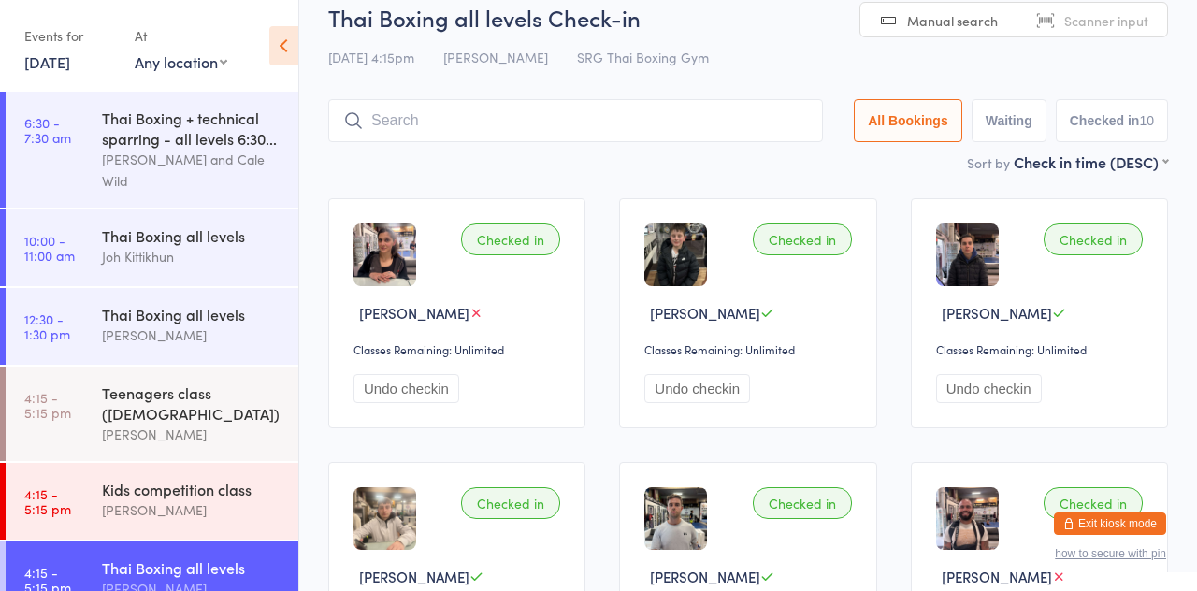
scroll to position [0, 0]
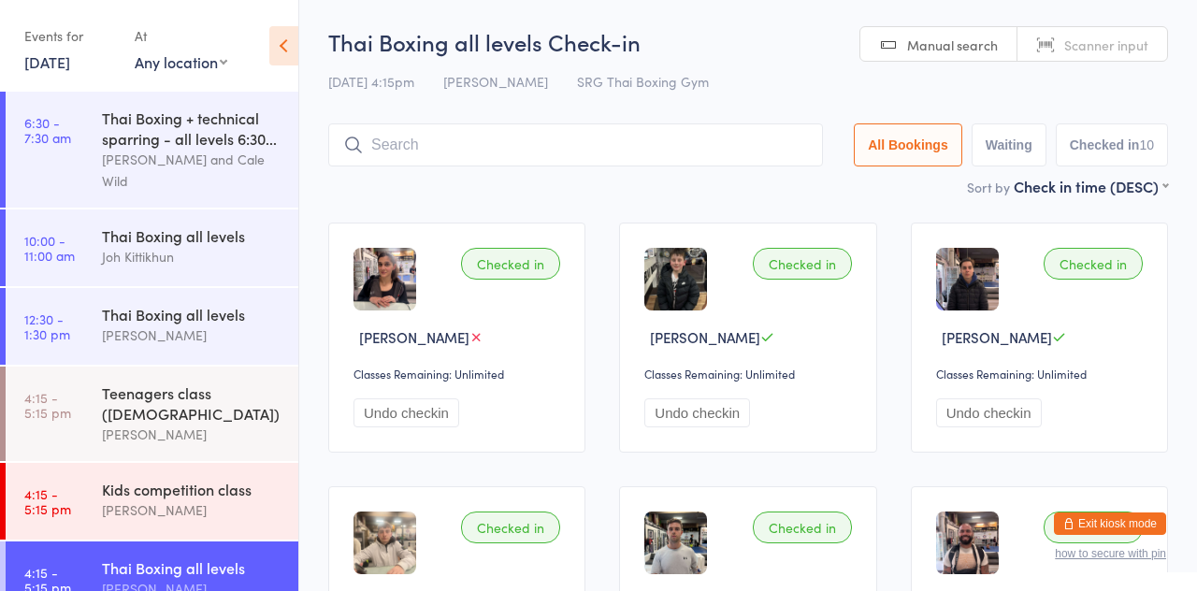
click at [181, 425] on div "Teenagers class ([DEMOGRAPHIC_DATA]) [PERSON_NAME]" at bounding box center [200, 414] width 196 height 94
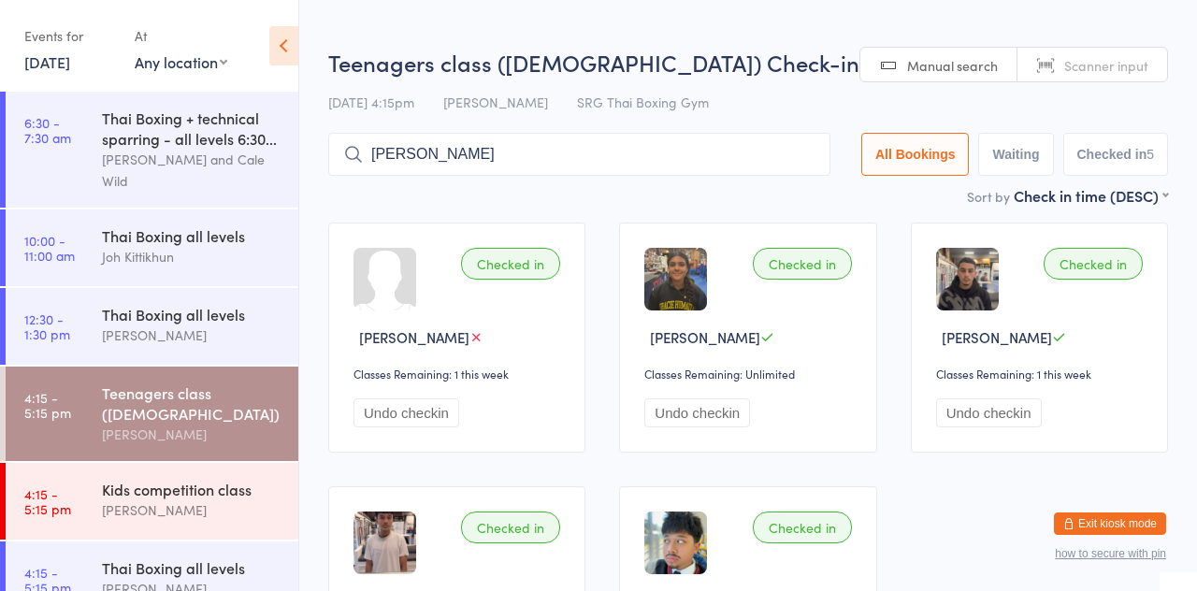
type input "[PERSON_NAME]"
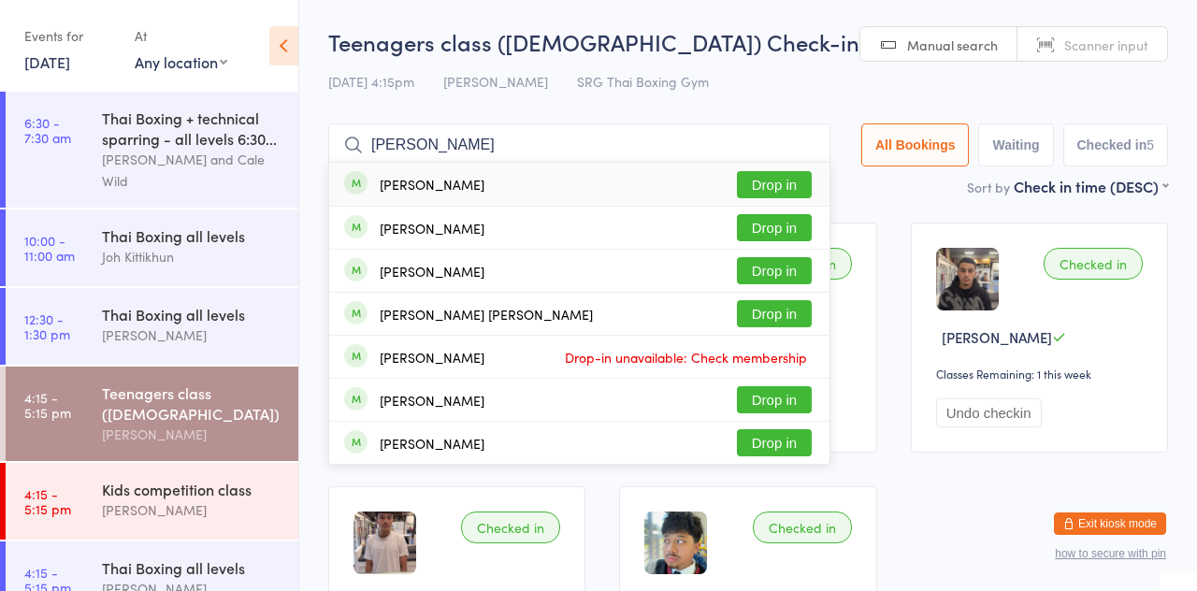
click at [791, 189] on button "Drop in" at bounding box center [774, 184] width 75 height 27
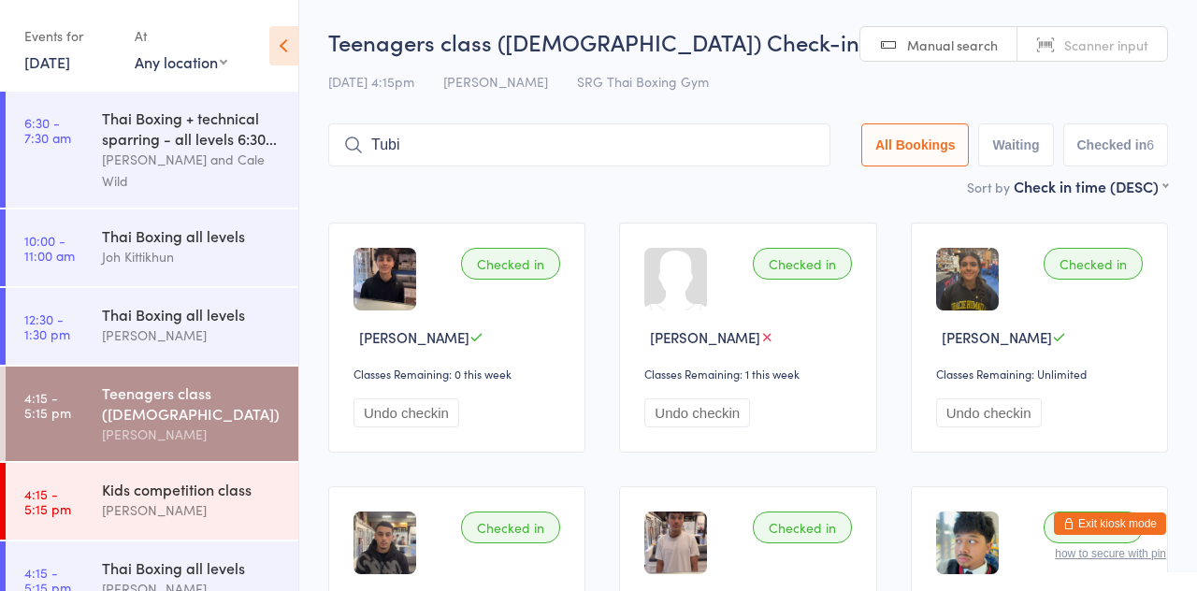
type input "Tubi"
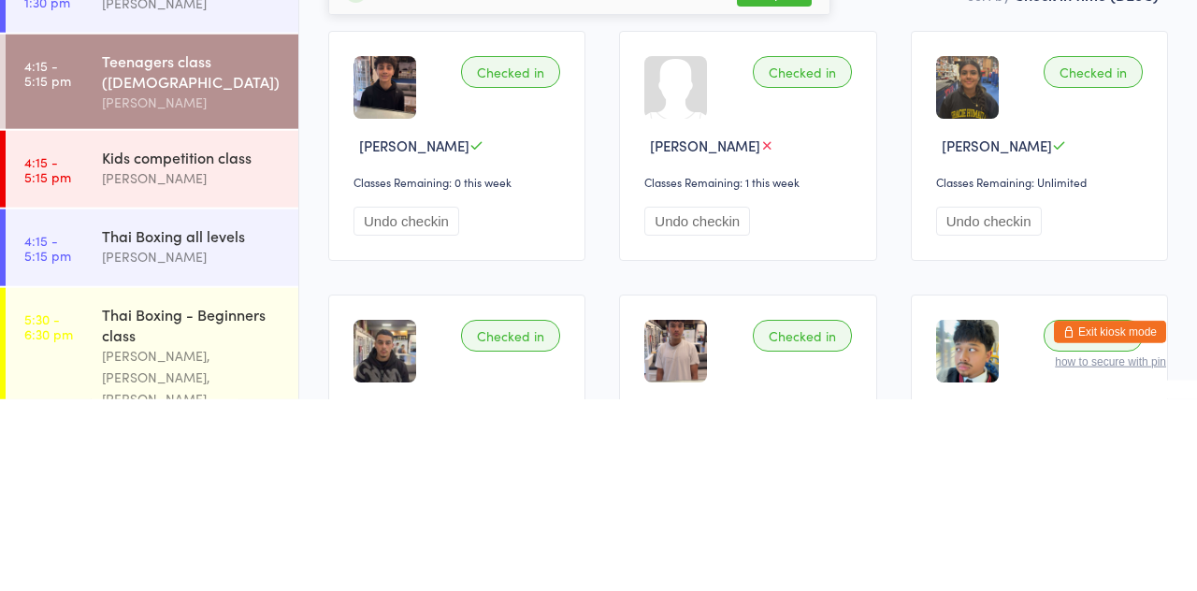
scroll to position [151, 0]
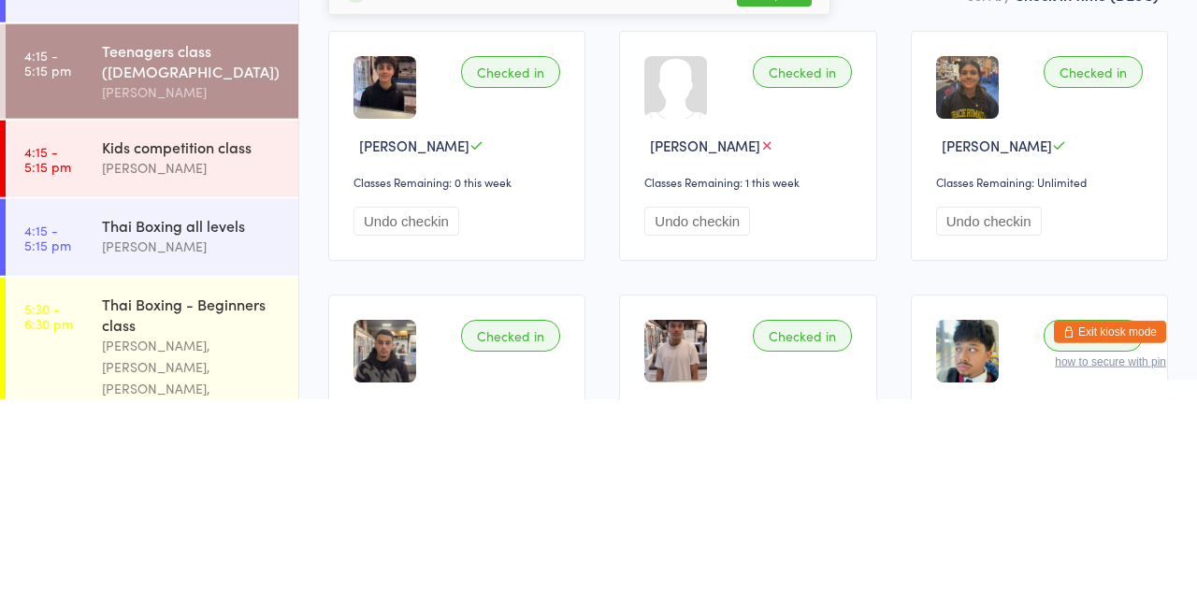
click at [103, 349] on div "[PERSON_NAME]" at bounding box center [192, 360] width 180 height 22
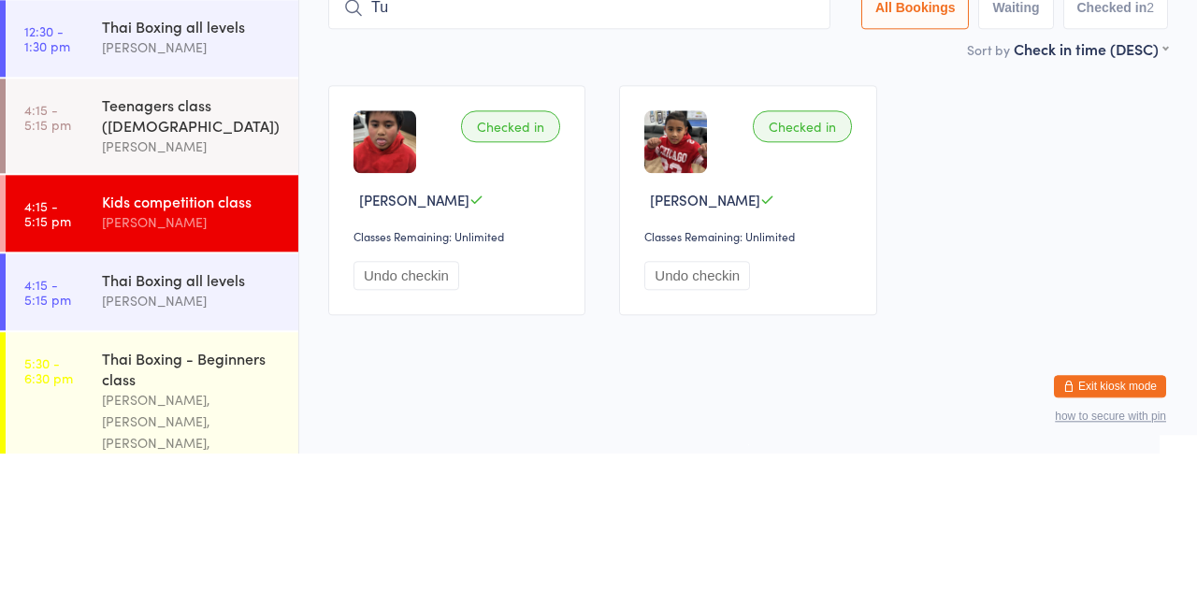
type input "T"
click at [1043, 252] on div "Checked in [PERSON_NAME] Classes Remaining: Unlimited Undo checkin Checked in A…" at bounding box center [747, 338] width 873 height 264
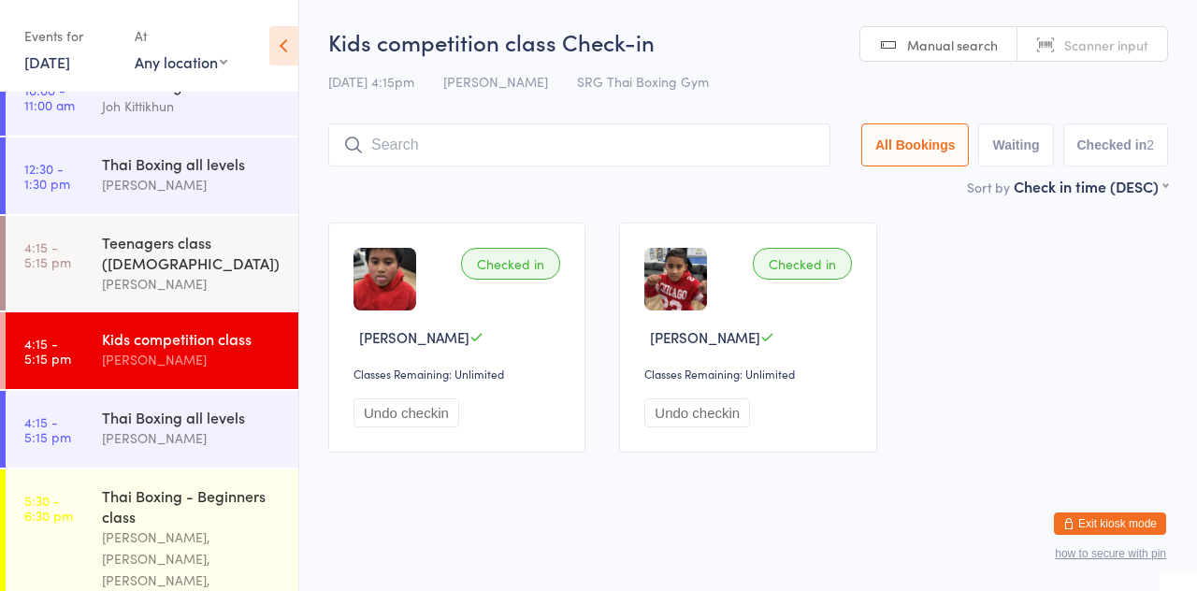
click at [684, 165] on input "search" at bounding box center [579, 144] width 502 height 43
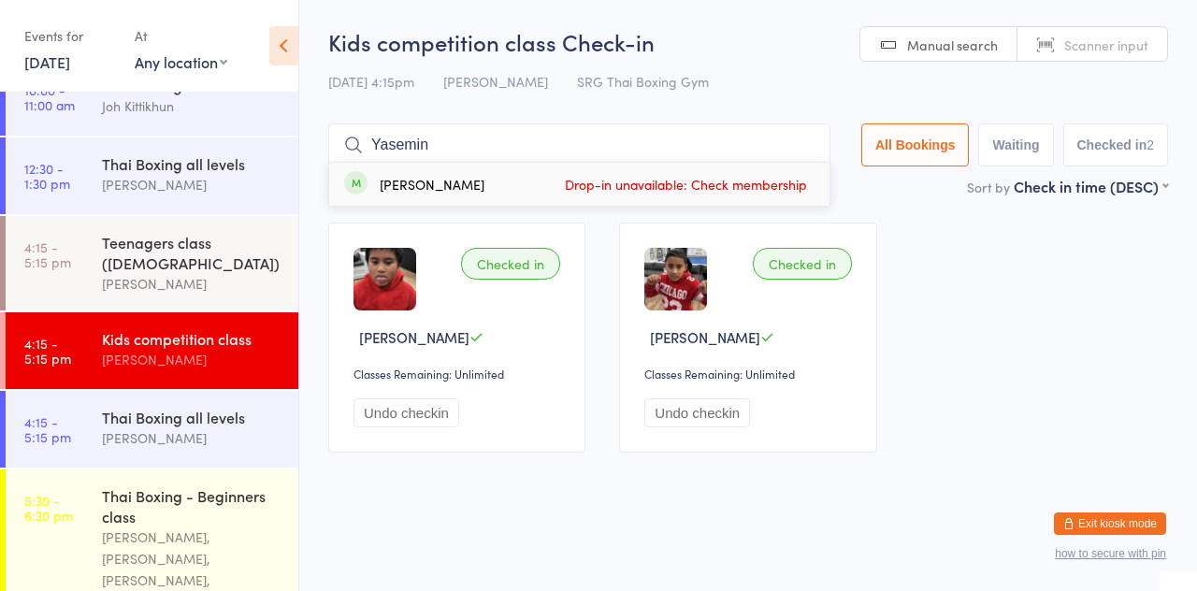
type input "Yasemin"
click at [785, 186] on span "Drop-in unavailable: Check membership" at bounding box center [686, 184] width 252 height 28
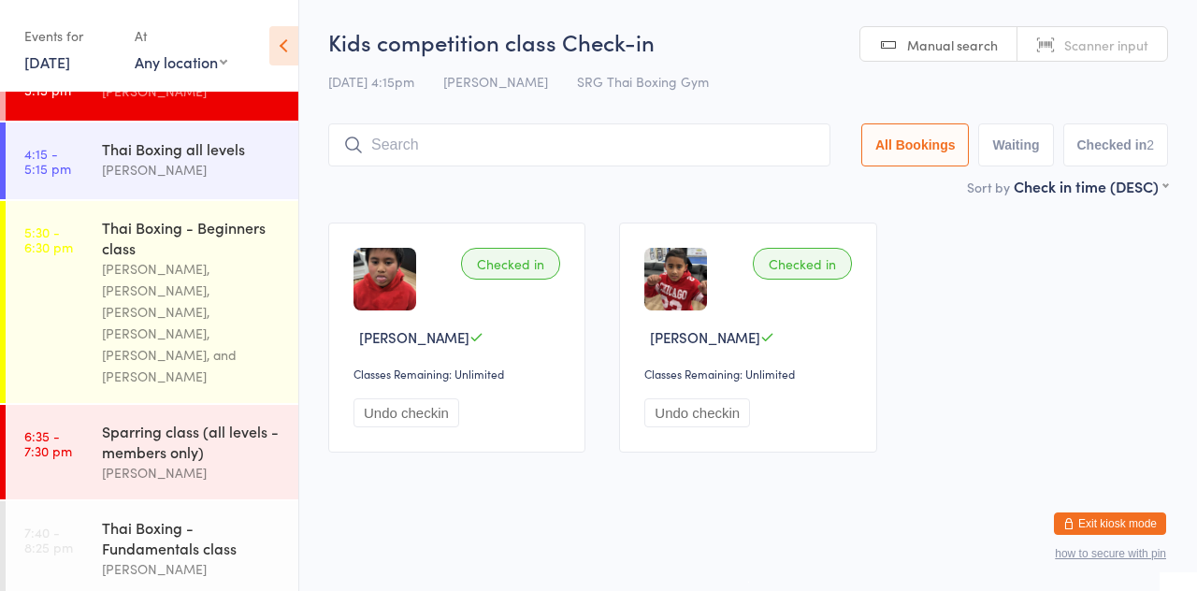
scroll to position [443, 0]
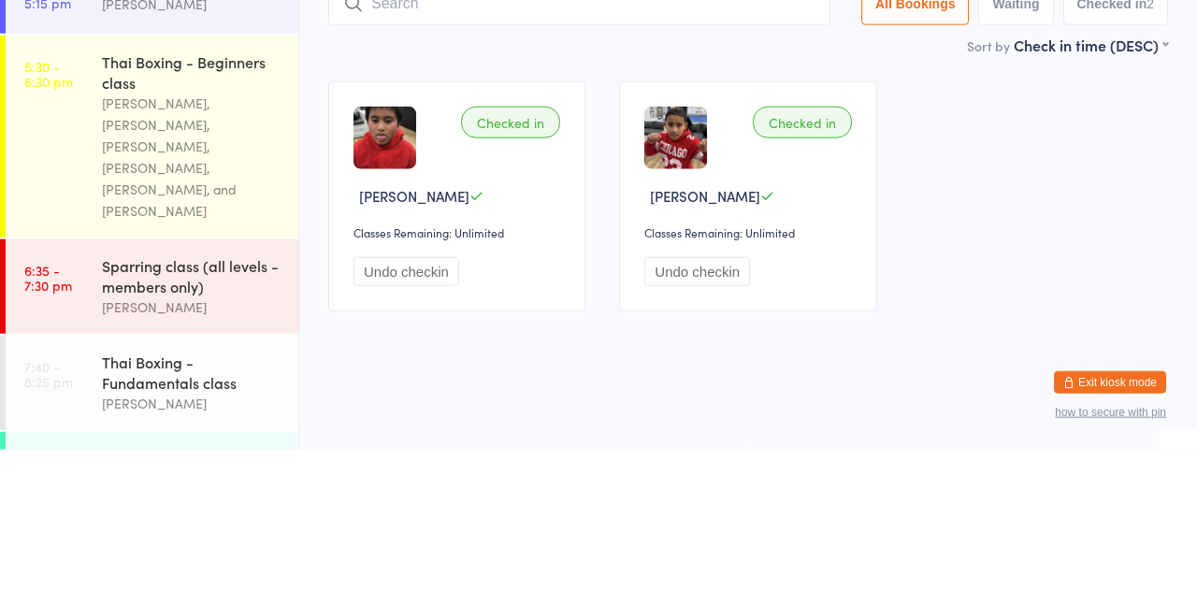
click at [192, 264] on div "[PERSON_NAME], [PERSON_NAME], [PERSON_NAME], [PERSON_NAME], [PERSON_NAME], and …" at bounding box center [192, 298] width 180 height 129
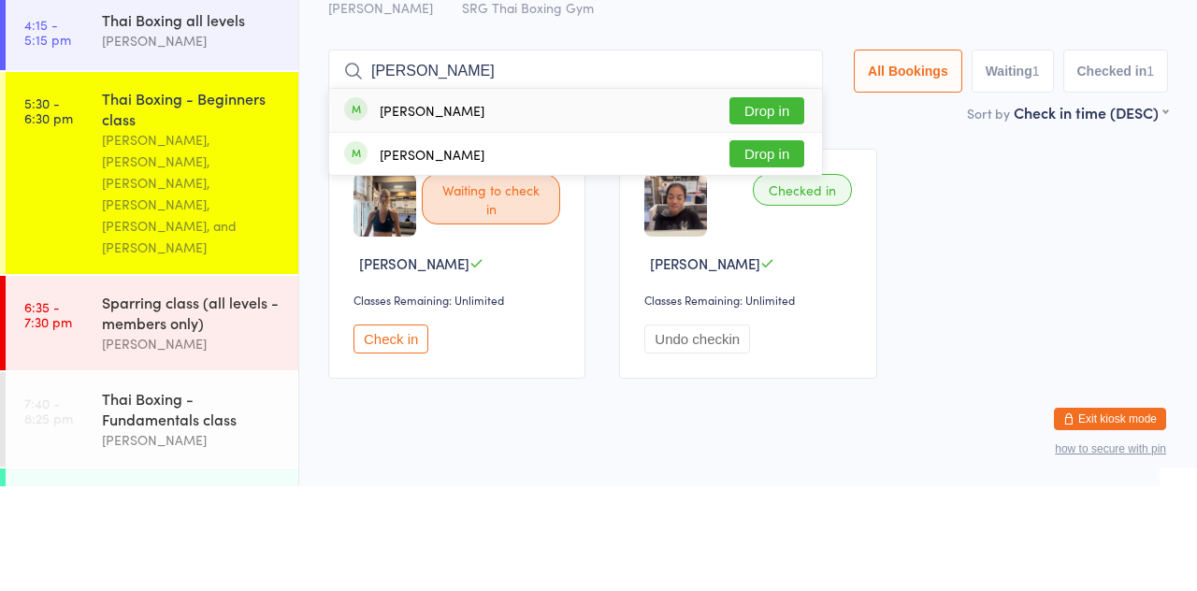
type input "[PERSON_NAME]"
click at [776, 214] on button "Drop in" at bounding box center [766, 215] width 75 height 27
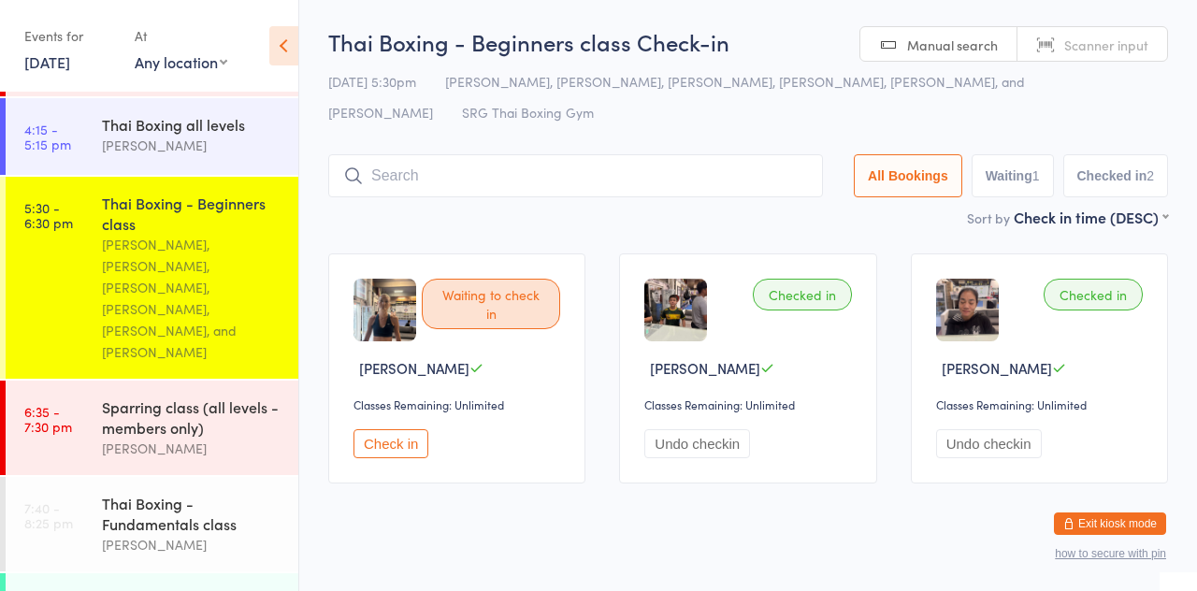
click at [743, 221] on div "Sort by Check in time (DESC) First name (ASC) First name (DESC) Last name (ASC)…" at bounding box center [748, 217] width 840 height 21
